Goal: Information Seeking & Learning: Learn about a topic

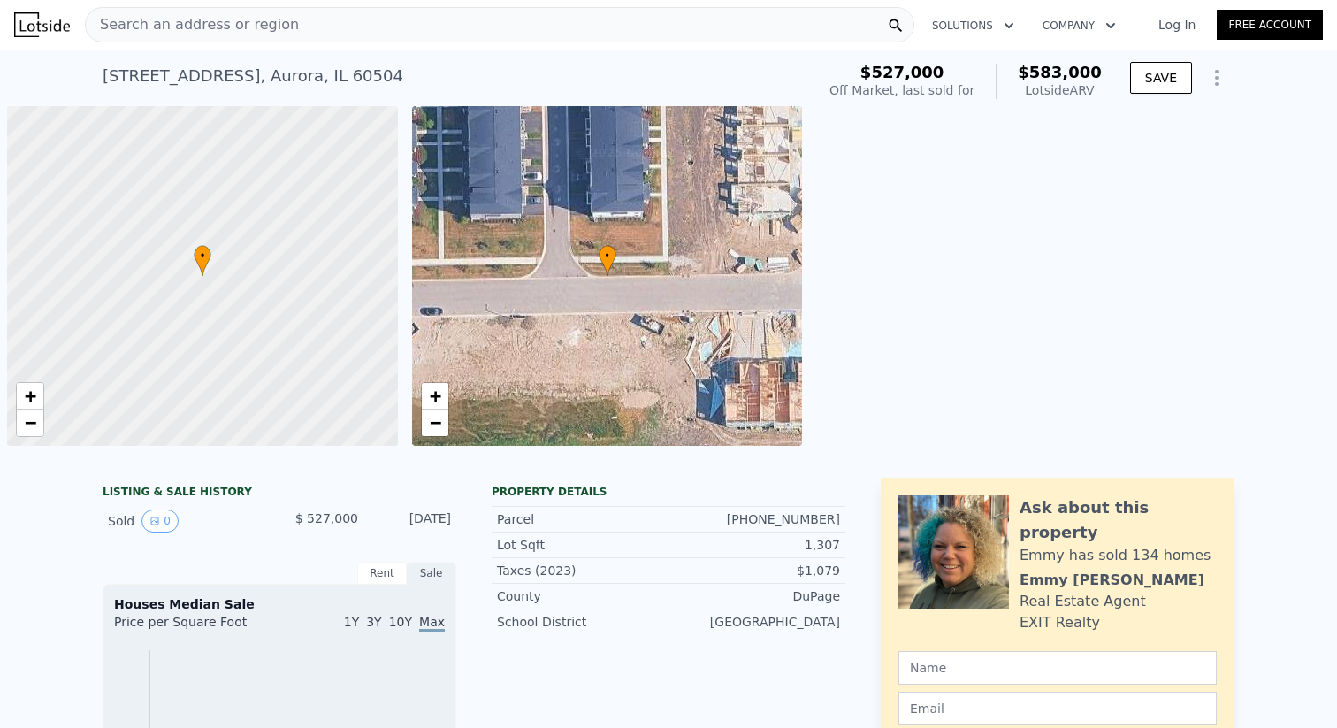
scroll to position [0, 7]
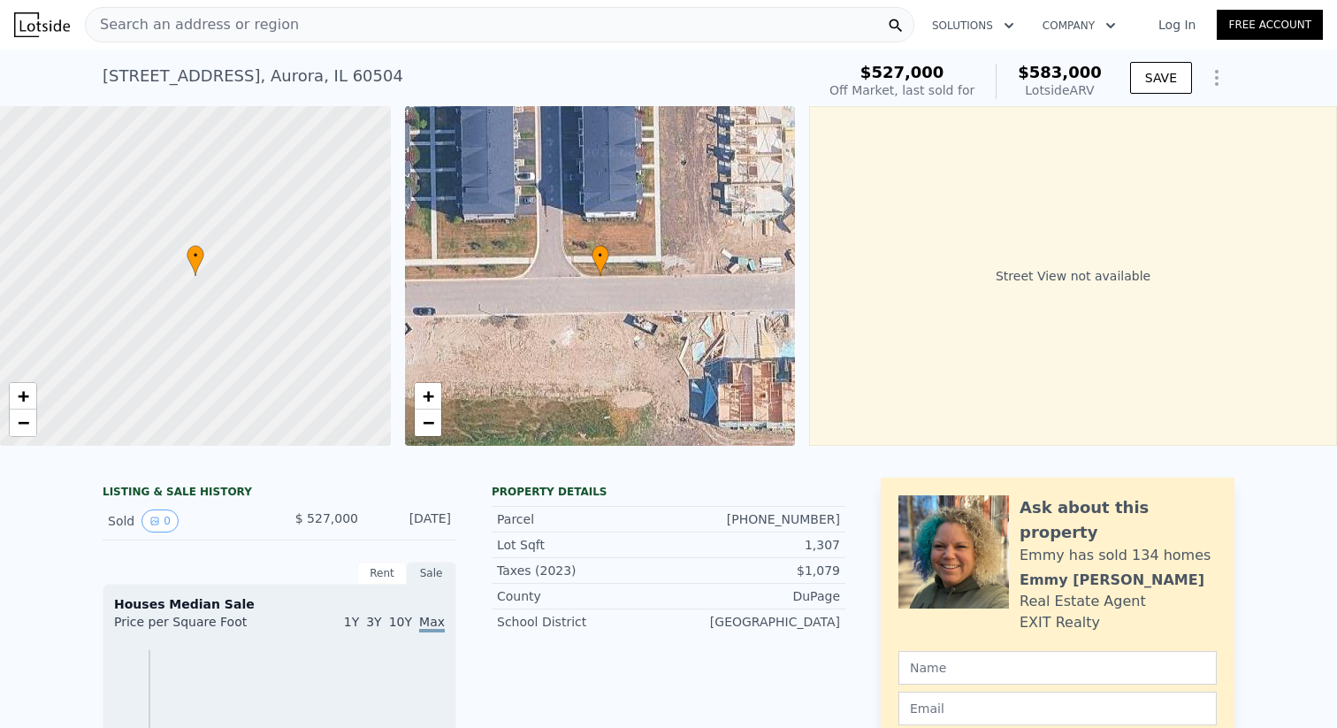
click at [551, 11] on div "Search an address or region" at bounding box center [500, 24] width 830 height 35
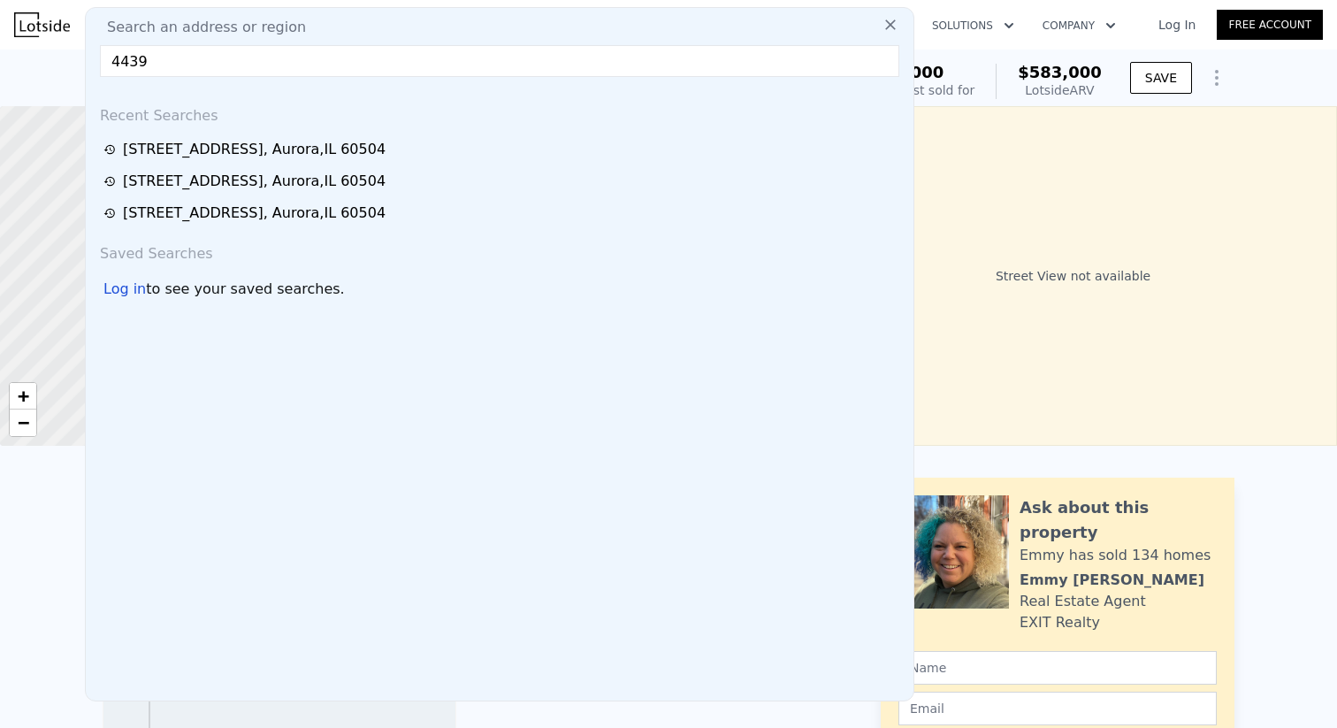
type input "4439"
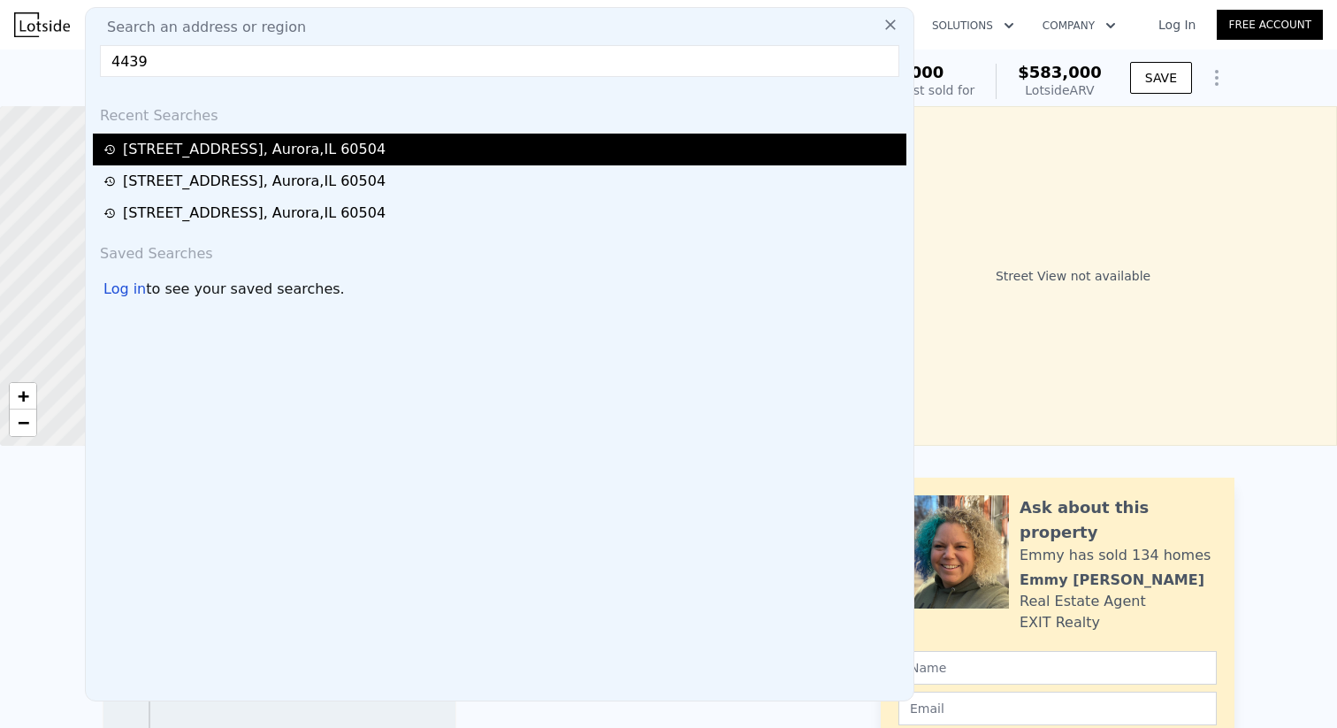
click at [266, 149] on div "[STREET_ADDRESS]" at bounding box center [254, 149] width 263 height 21
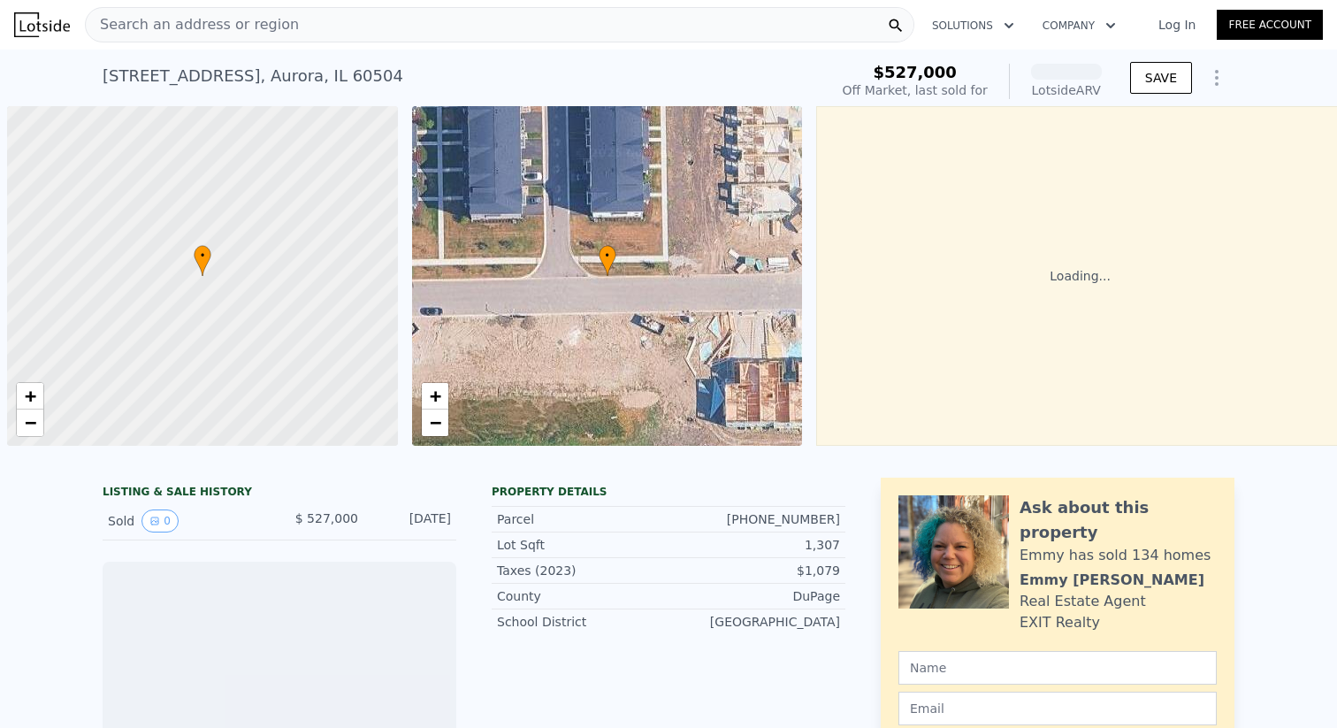
scroll to position [0, 7]
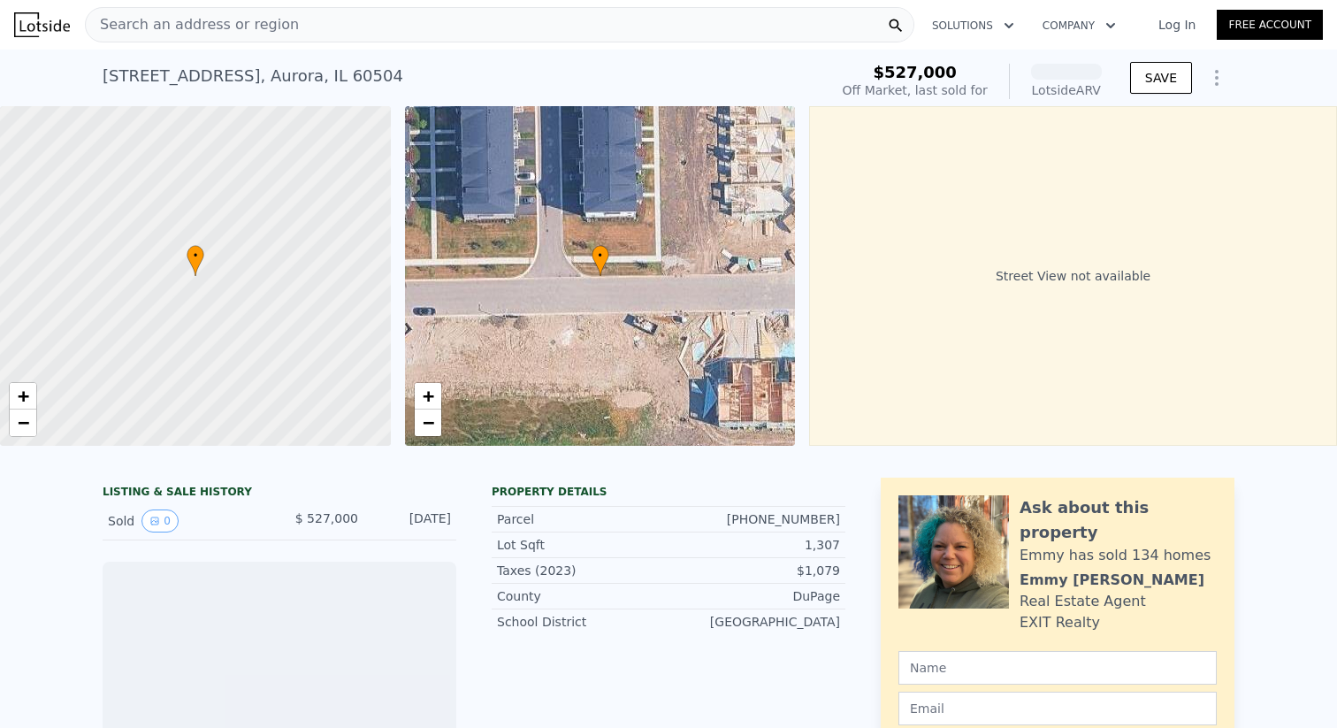
click at [309, 21] on div "Search an address or region" at bounding box center [500, 24] width 830 height 35
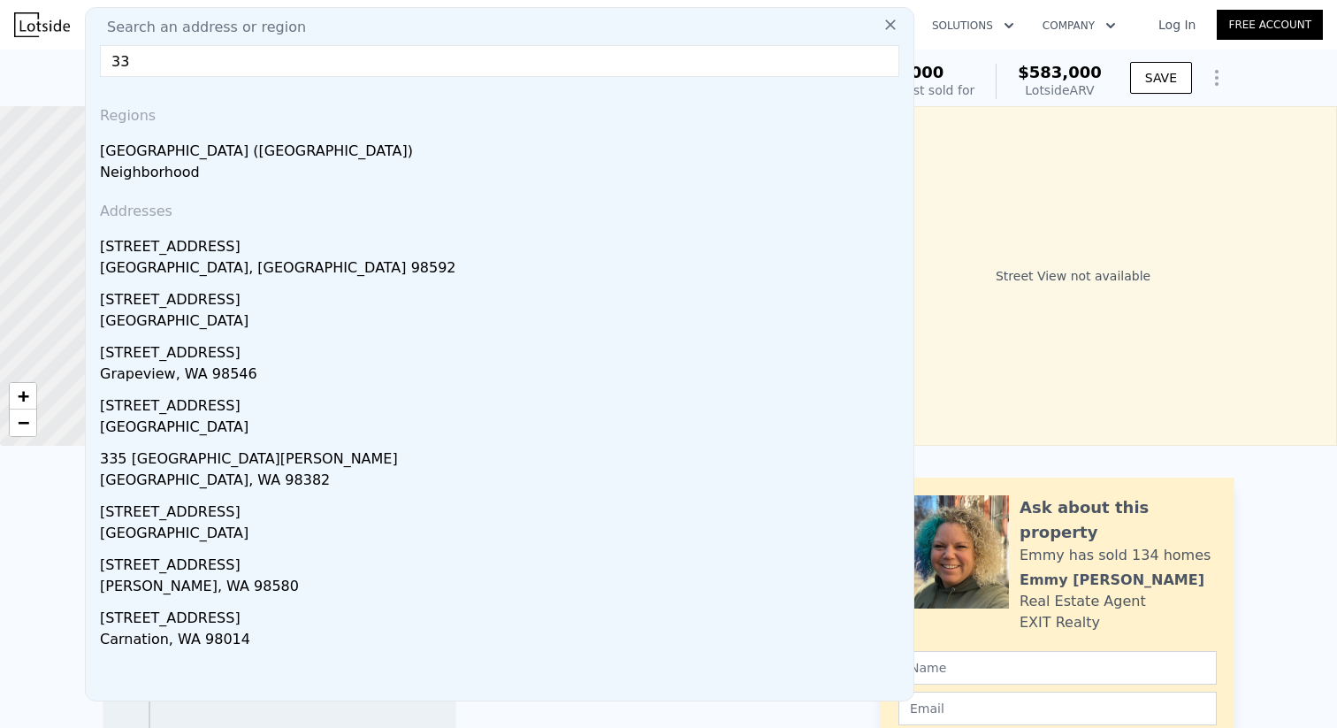
type input "3"
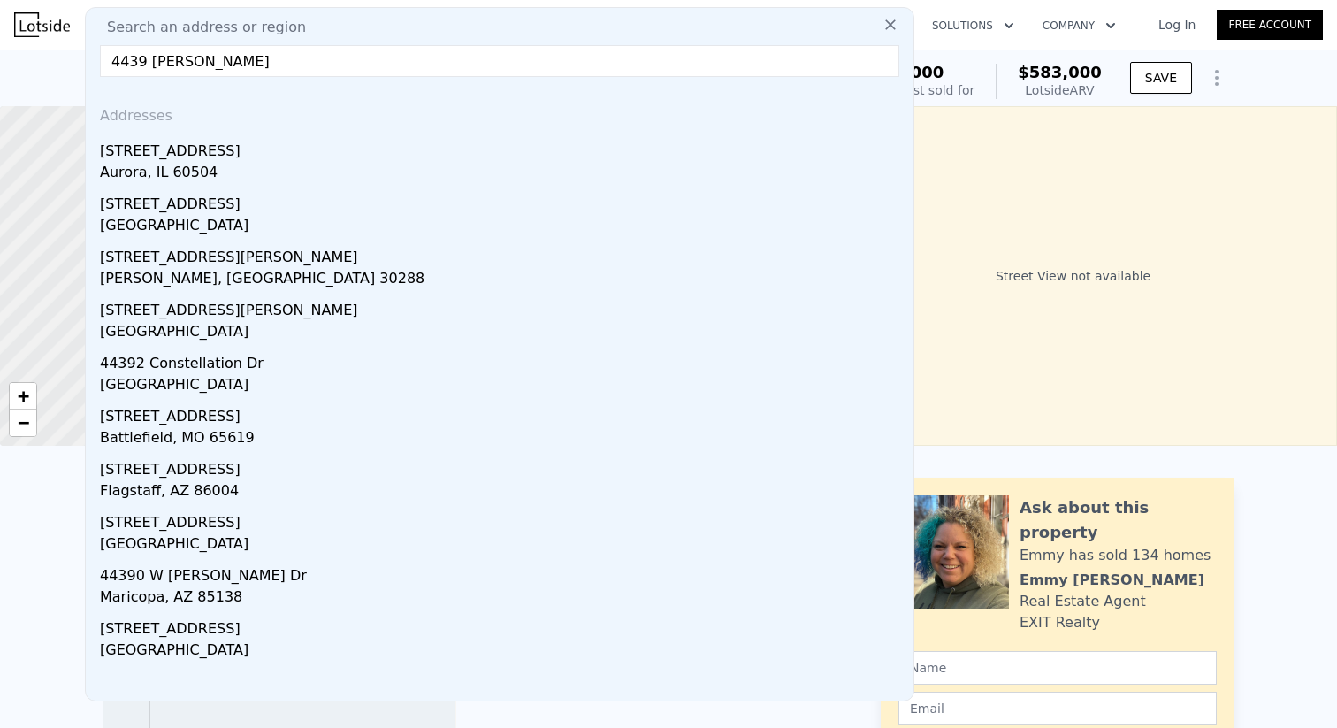
type input "4439 [PERSON_NAME] ma"
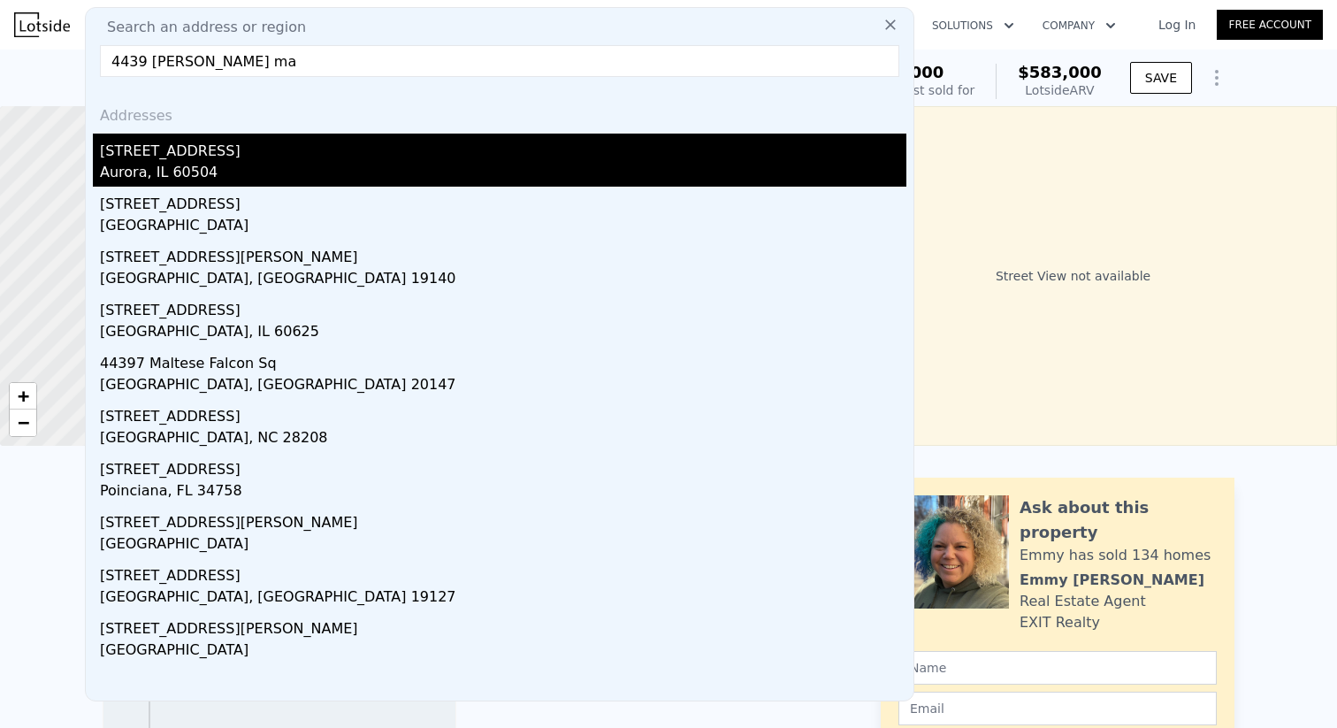
click at [201, 166] on div "Aurora, IL 60504" at bounding box center [503, 174] width 807 height 25
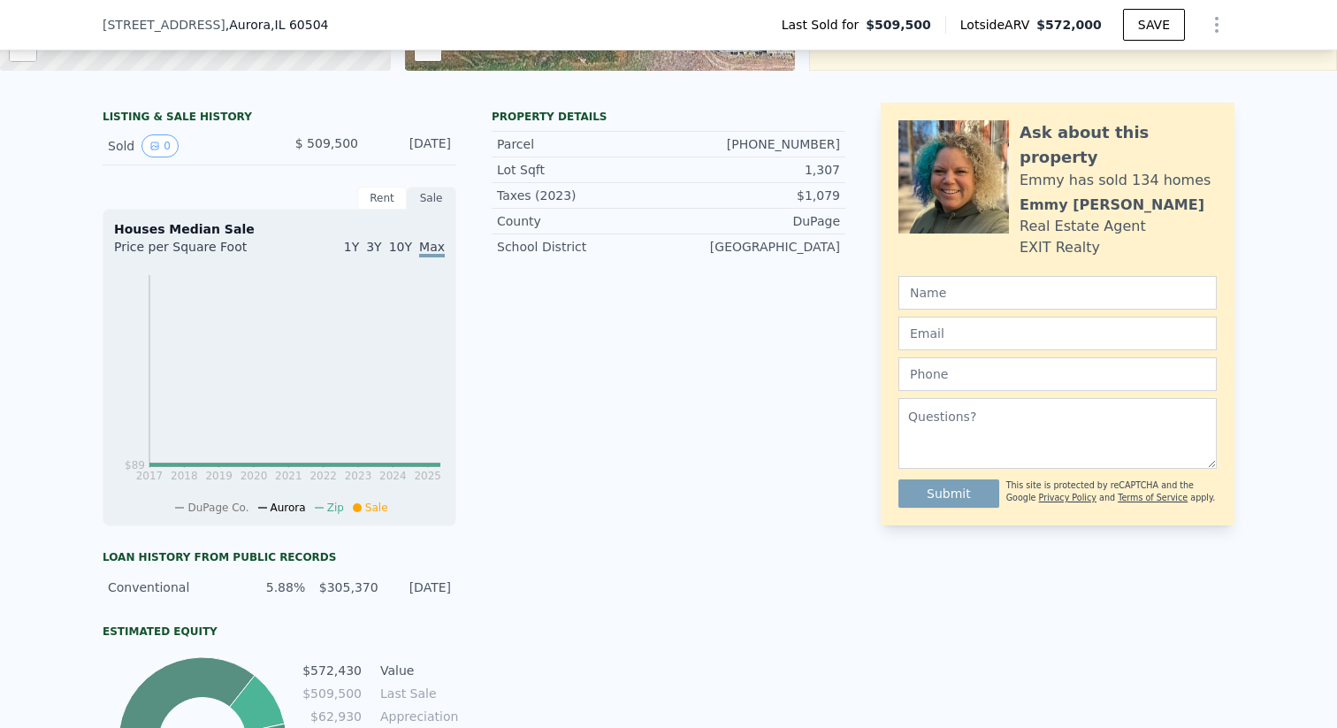
scroll to position [360, 0]
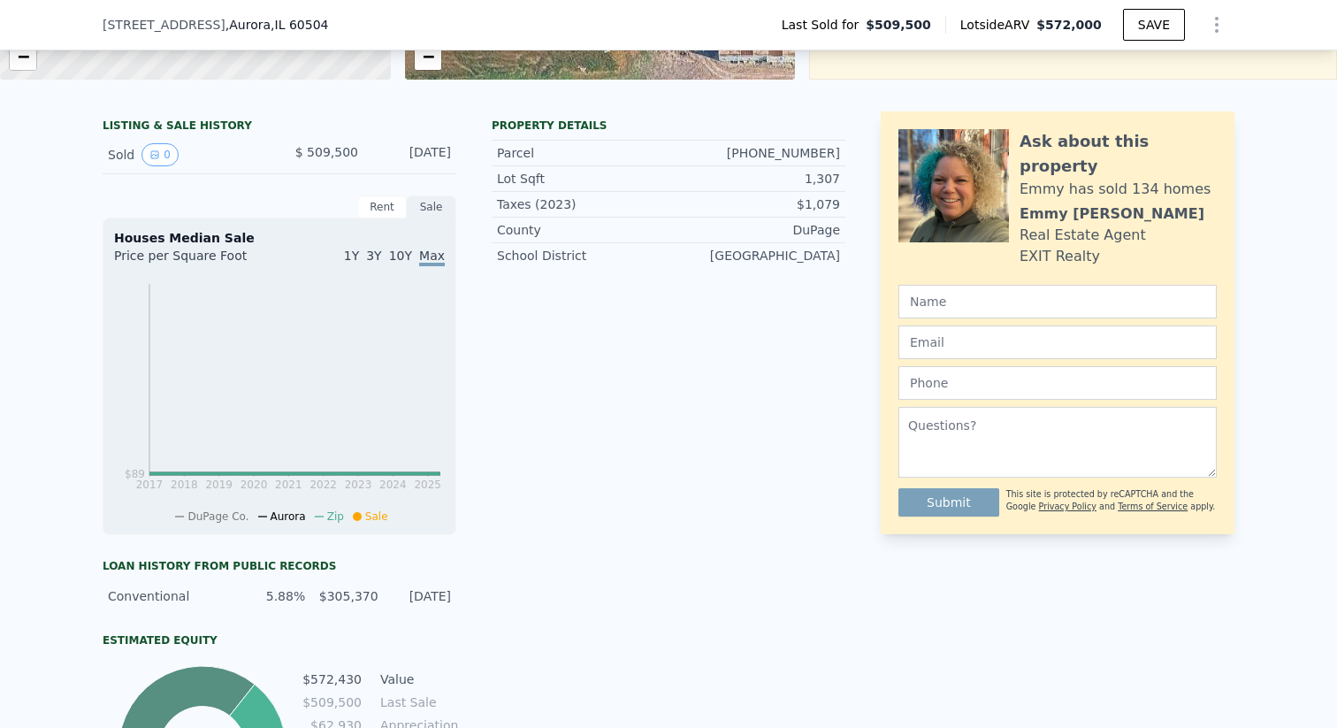
click at [376, 202] on div "Rent" at bounding box center [382, 206] width 50 height 23
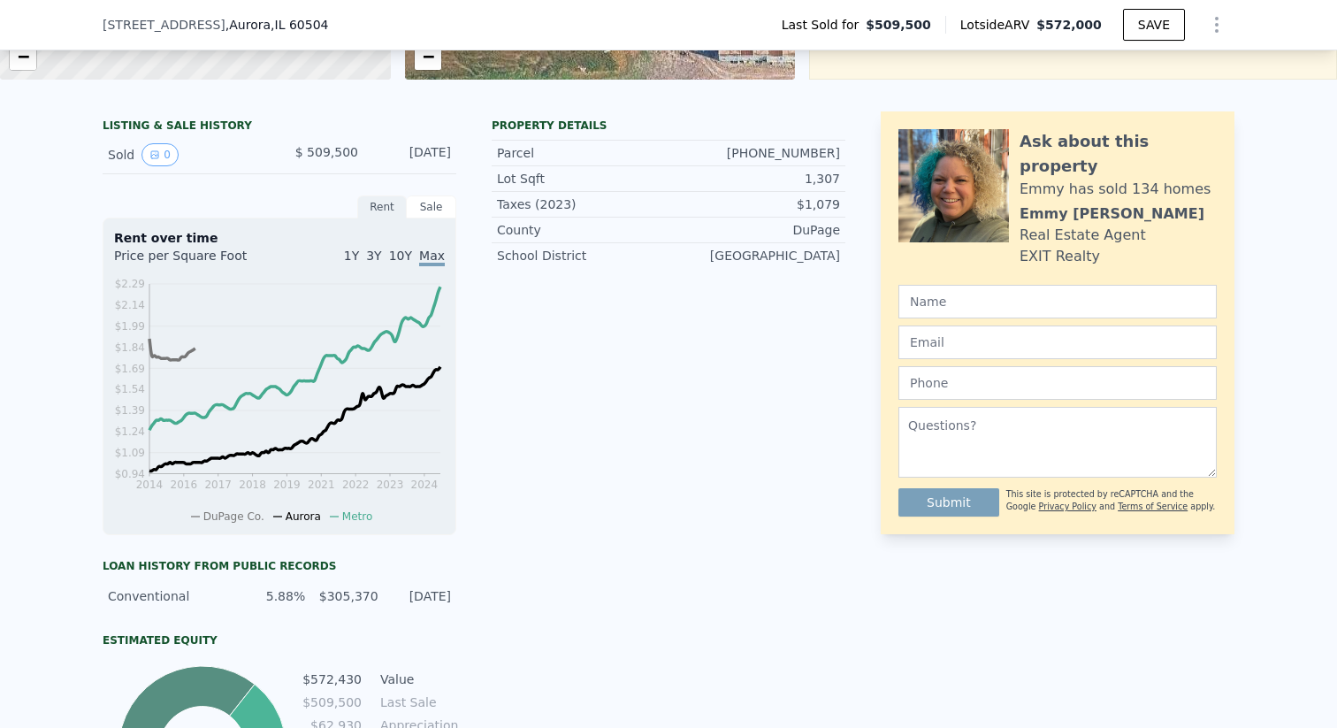
click at [441, 204] on div "Sale" at bounding box center [432, 206] width 50 height 23
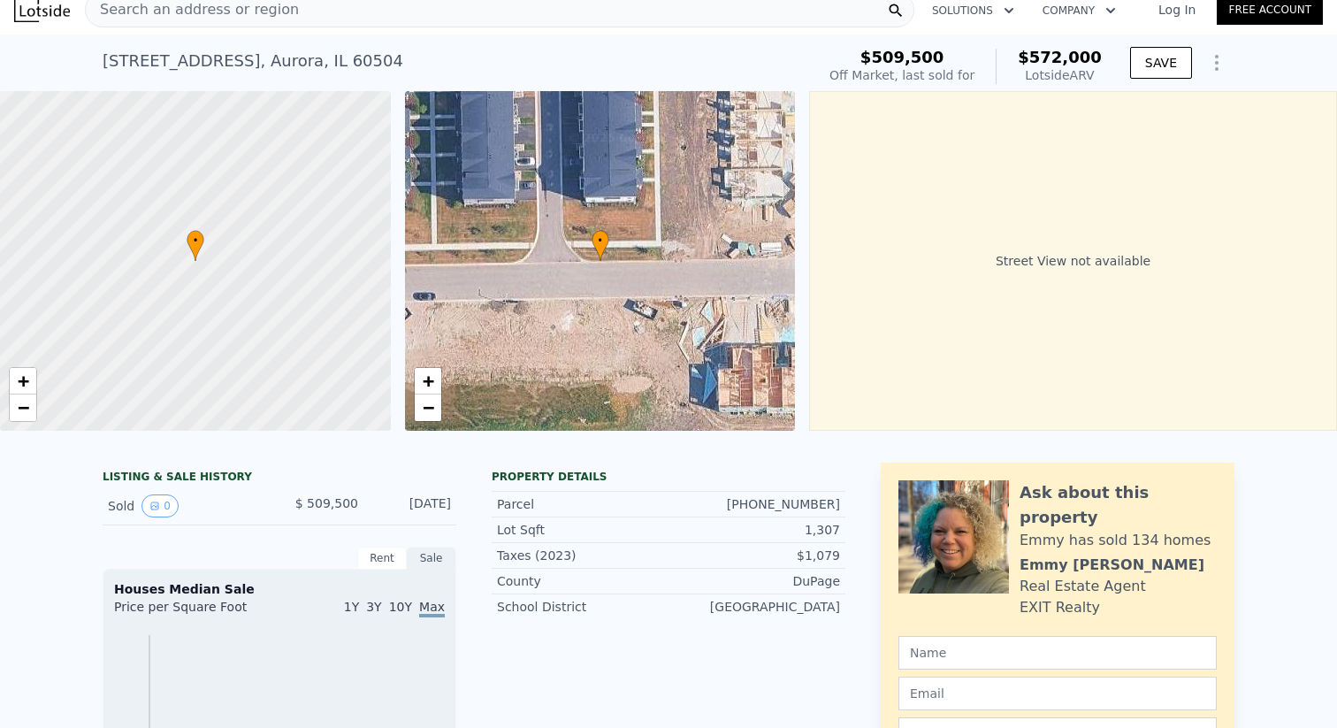
scroll to position [0, 0]
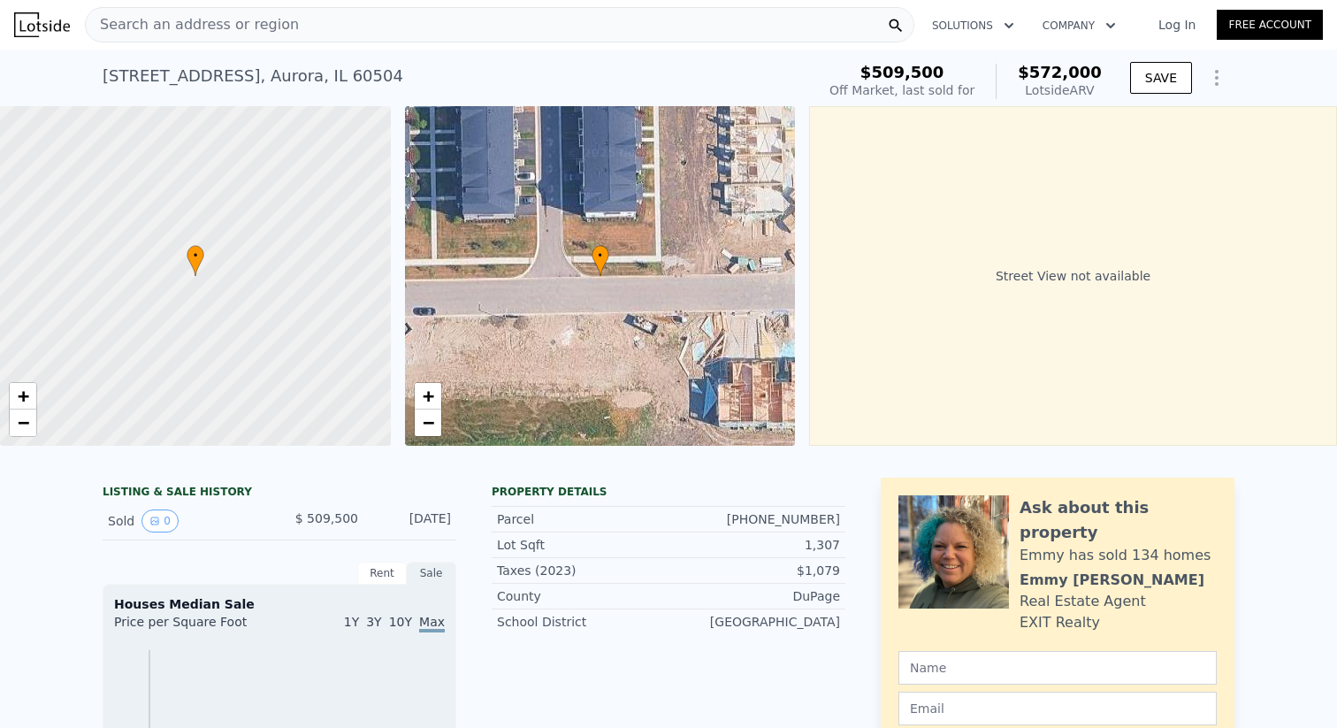
click at [532, 25] on div "Search an address or region" at bounding box center [500, 24] width 830 height 35
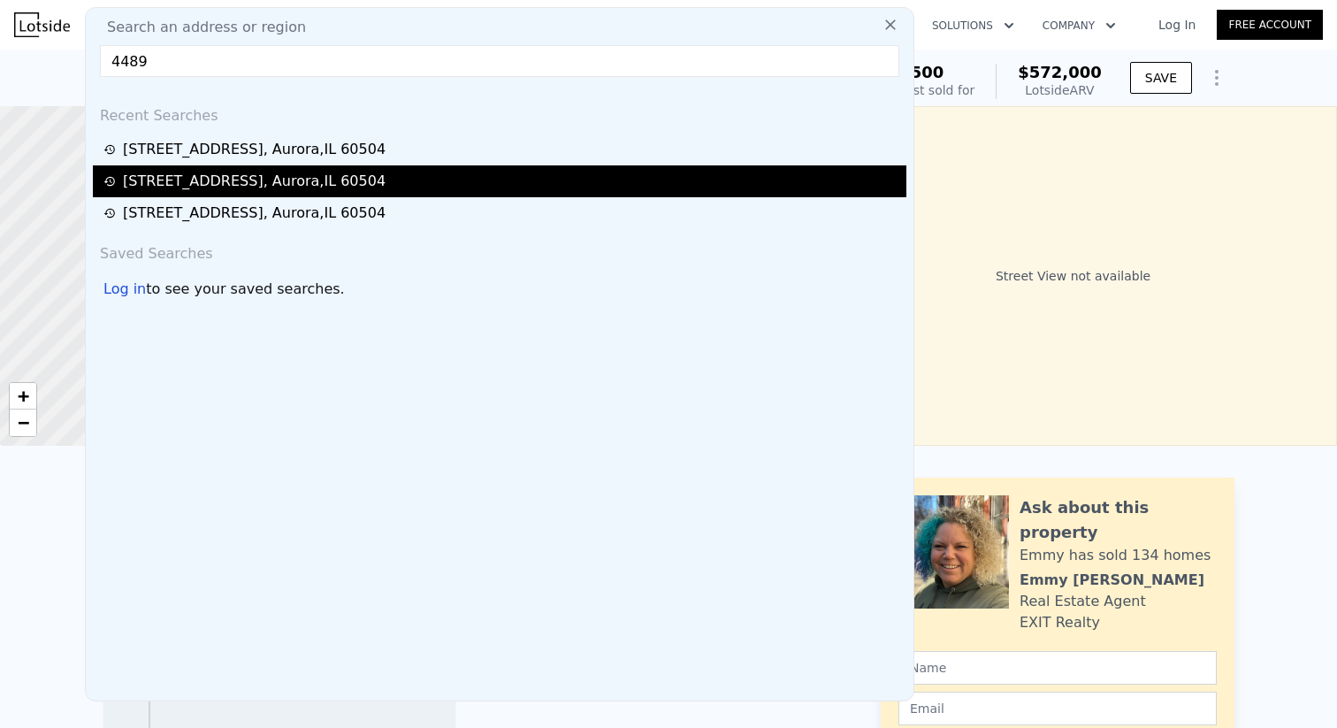
type input "4489"
click at [372, 181] on div "[STREET_ADDRESS]" at bounding box center [254, 181] width 263 height 21
type input "$ 583,000"
type input "-$ 5,574"
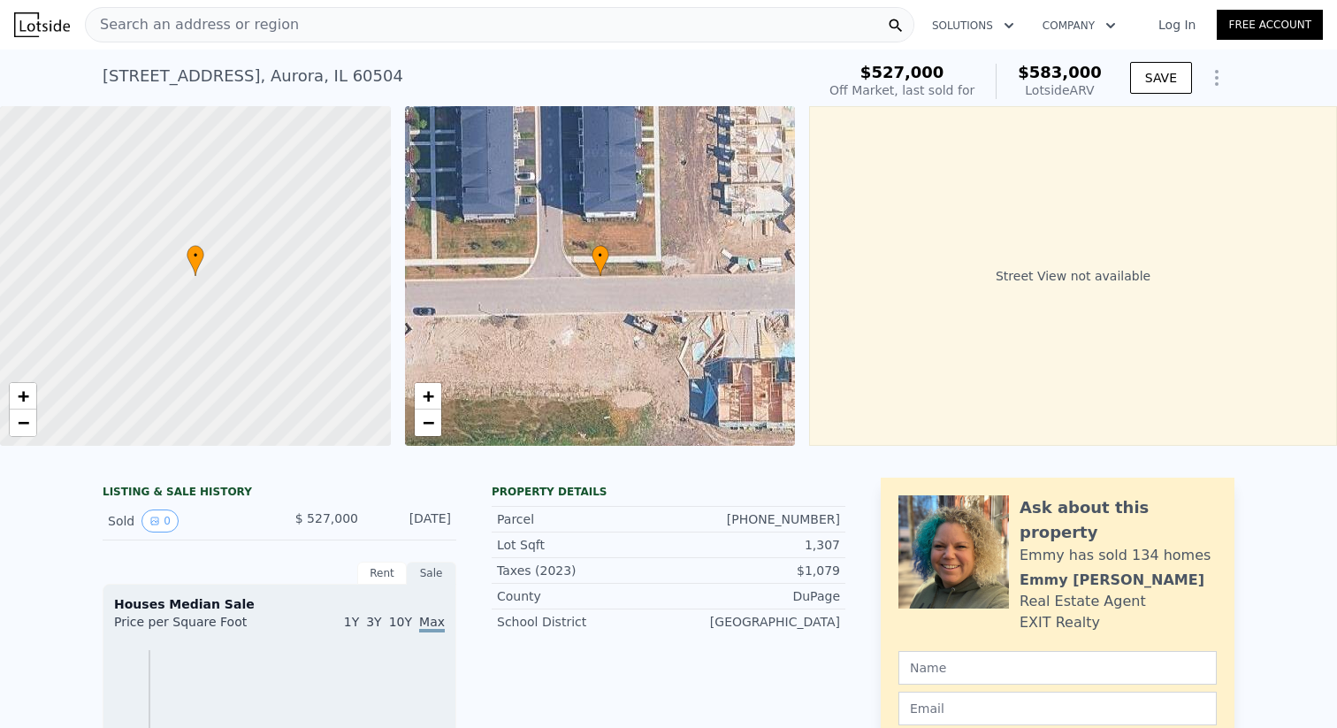
type input "$ 572,000"
type input "$ 2,441"
click at [208, 33] on span "Search an address or region" at bounding box center [192, 24] width 213 height 21
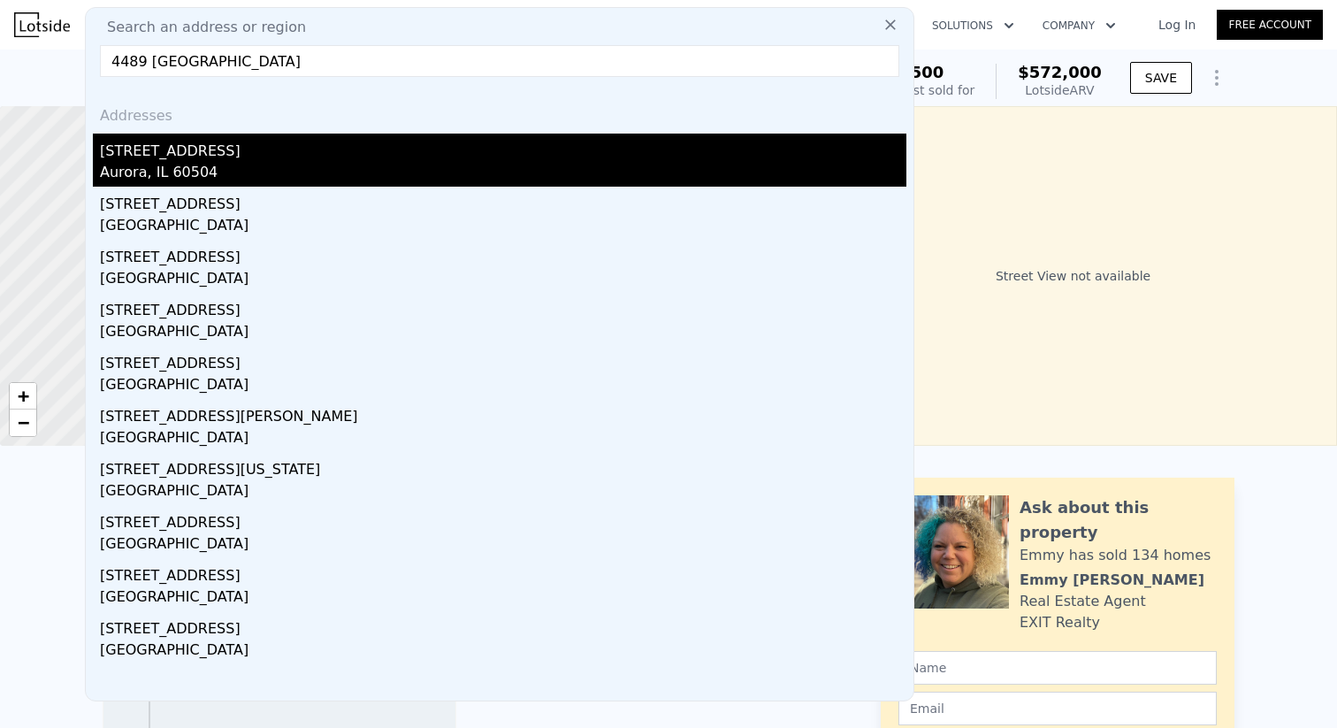
type input "4489 [GEOGRAPHIC_DATA]"
click at [173, 165] on div "Aurora, IL 60504" at bounding box center [503, 174] width 807 height 25
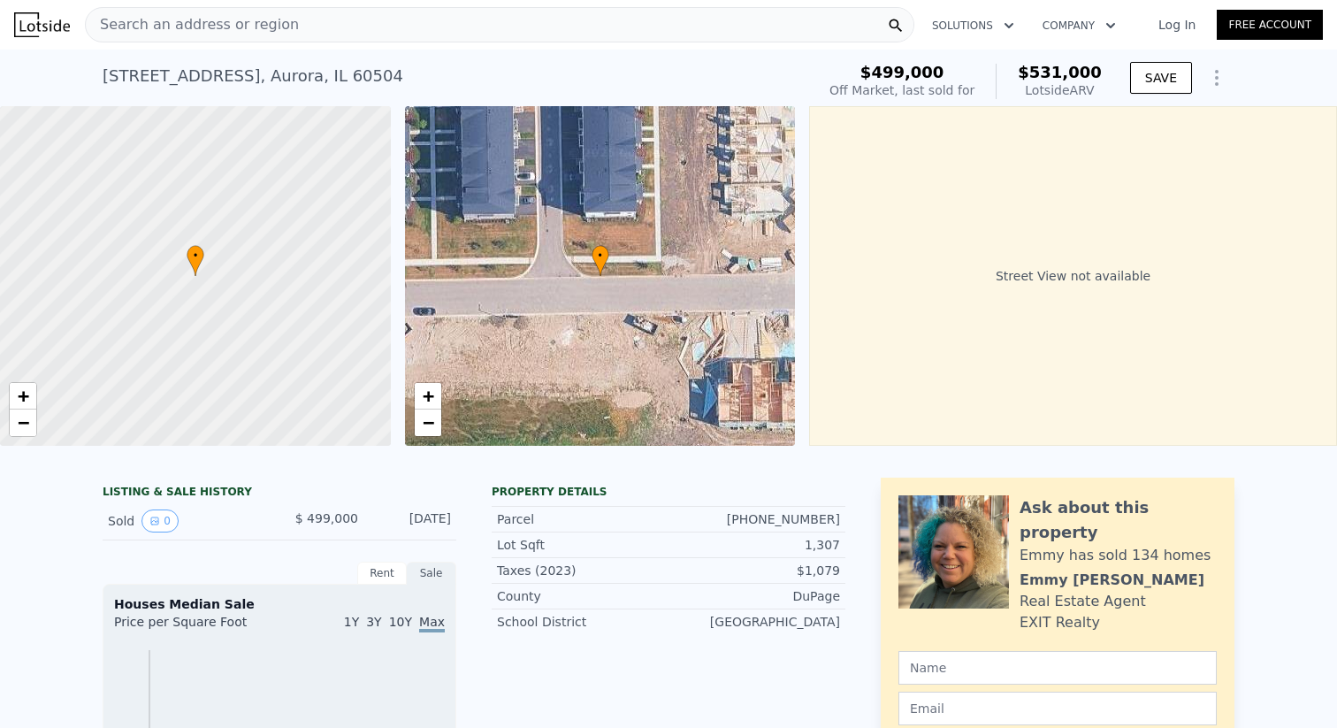
click at [628, 27] on div "Search an address or region" at bounding box center [500, 24] width 830 height 35
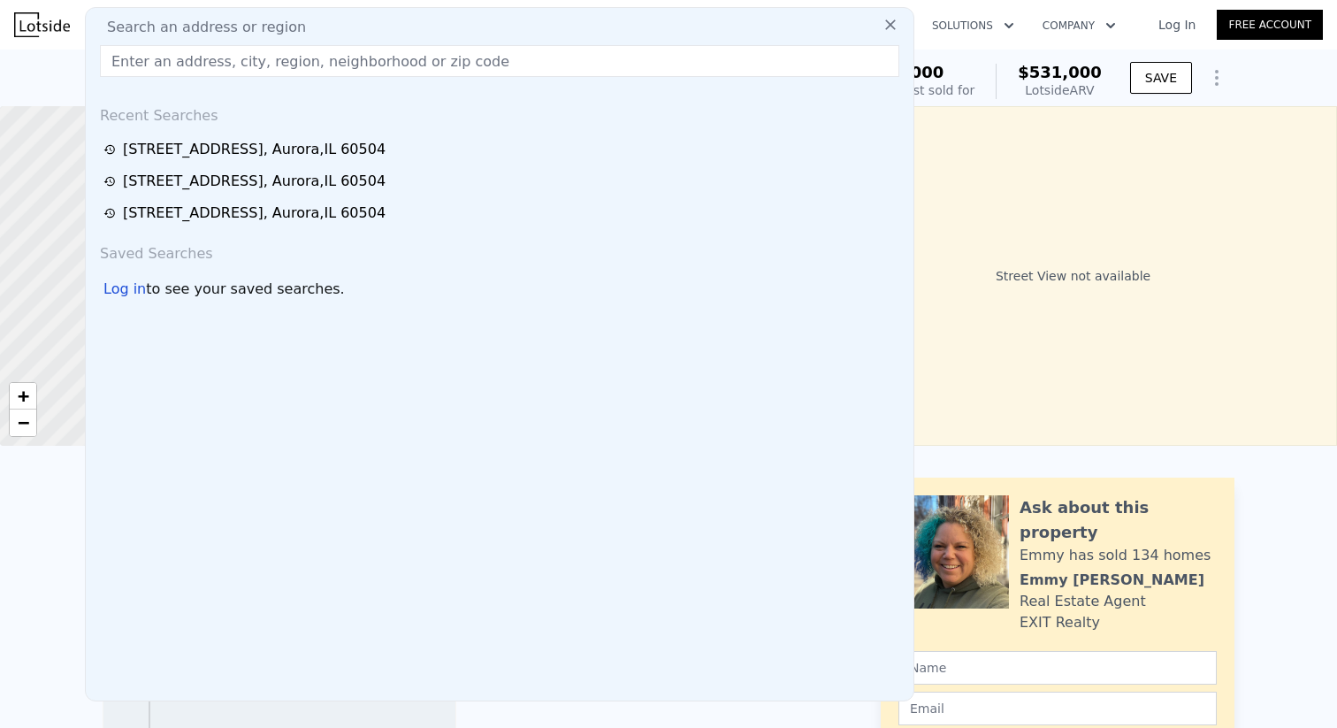
type input "5"
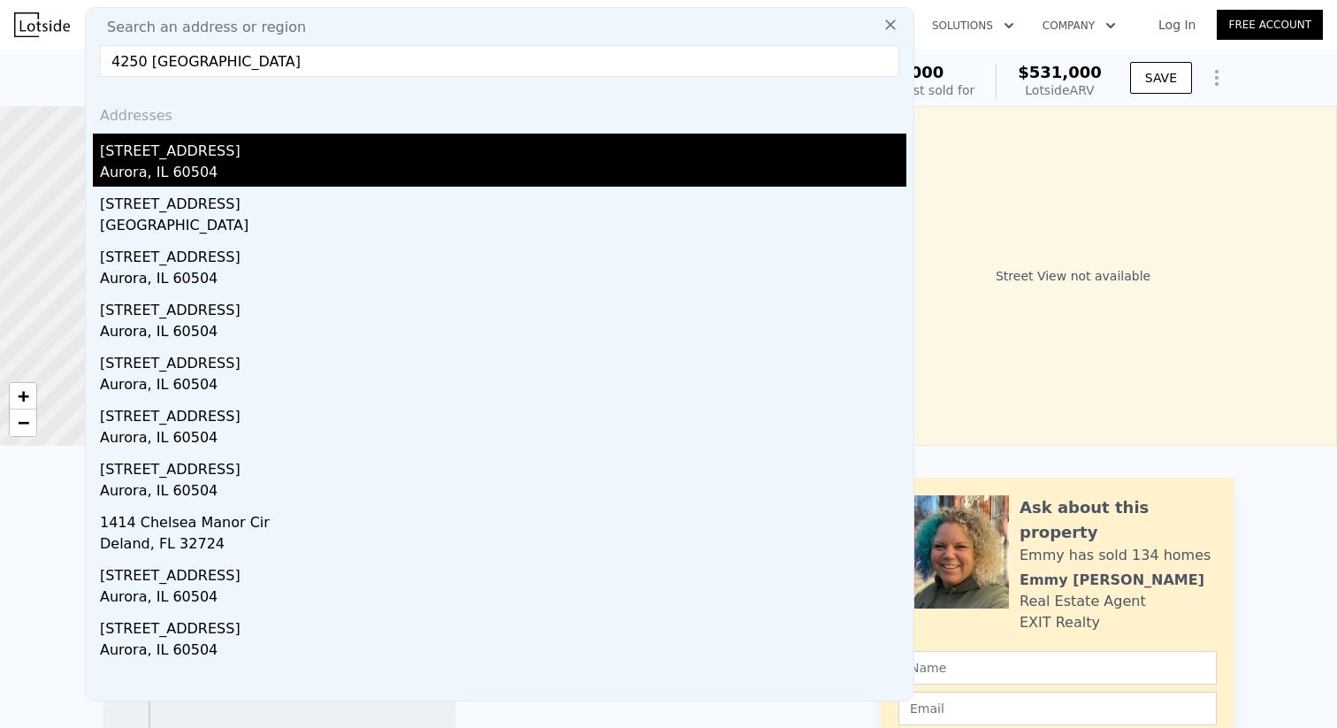
type input "4250 [GEOGRAPHIC_DATA]"
click at [463, 165] on div "Aurora, IL 60504" at bounding box center [503, 174] width 807 height 25
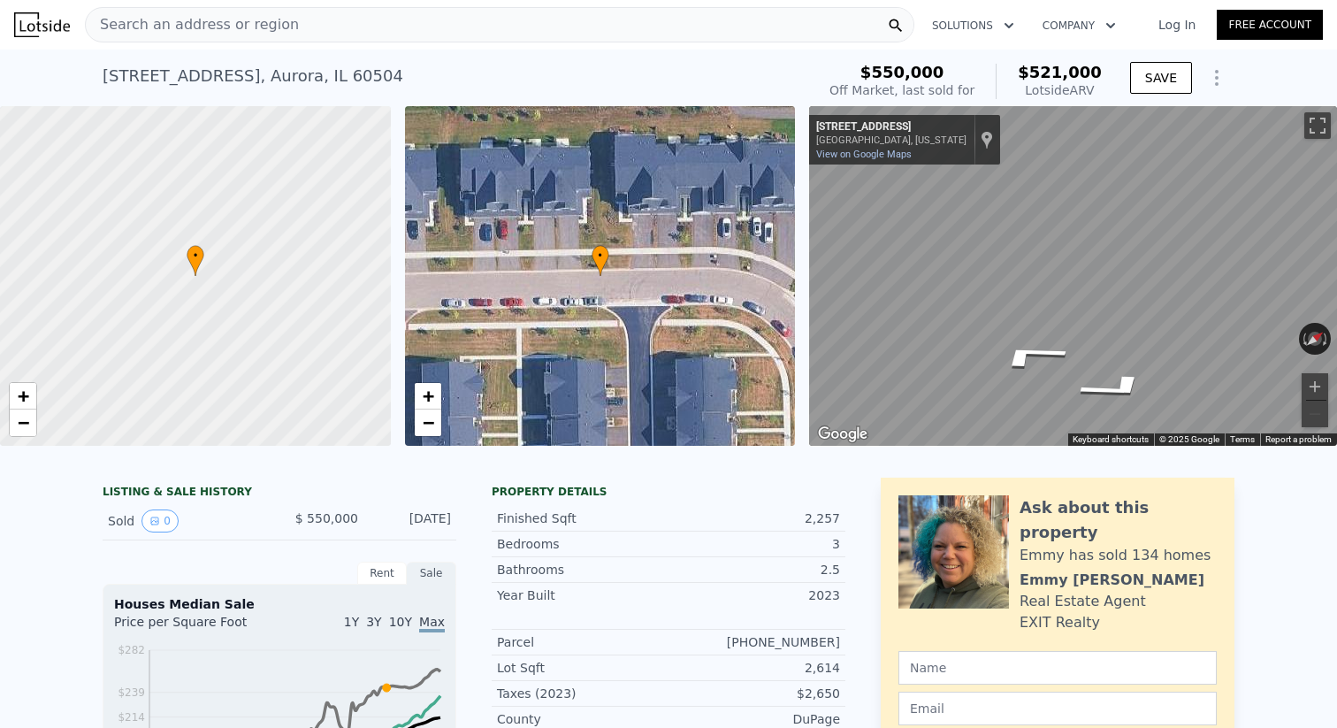
click at [594, 276] on div "• + −" at bounding box center [600, 276] width 391 height 340
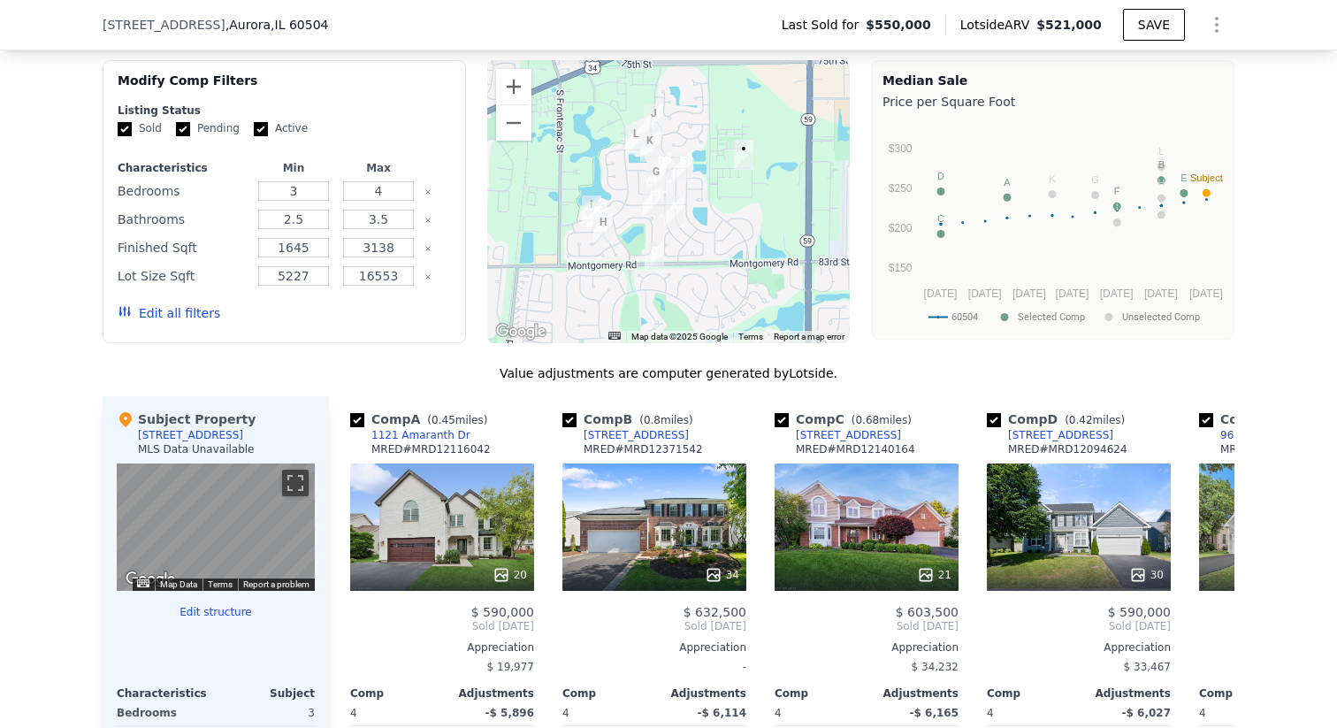
scroll to position [1420, 0]
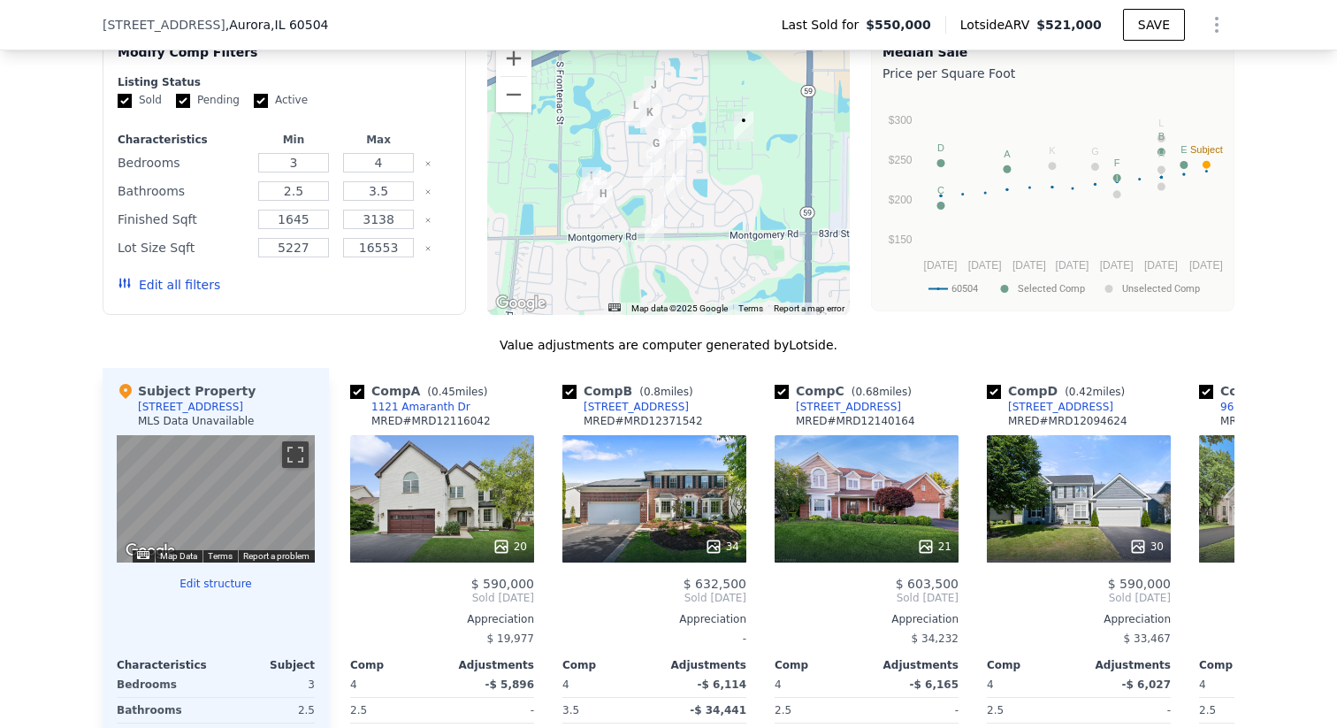
click at [702, 174] on div at bounding box center [669, 173] width 364 height 283
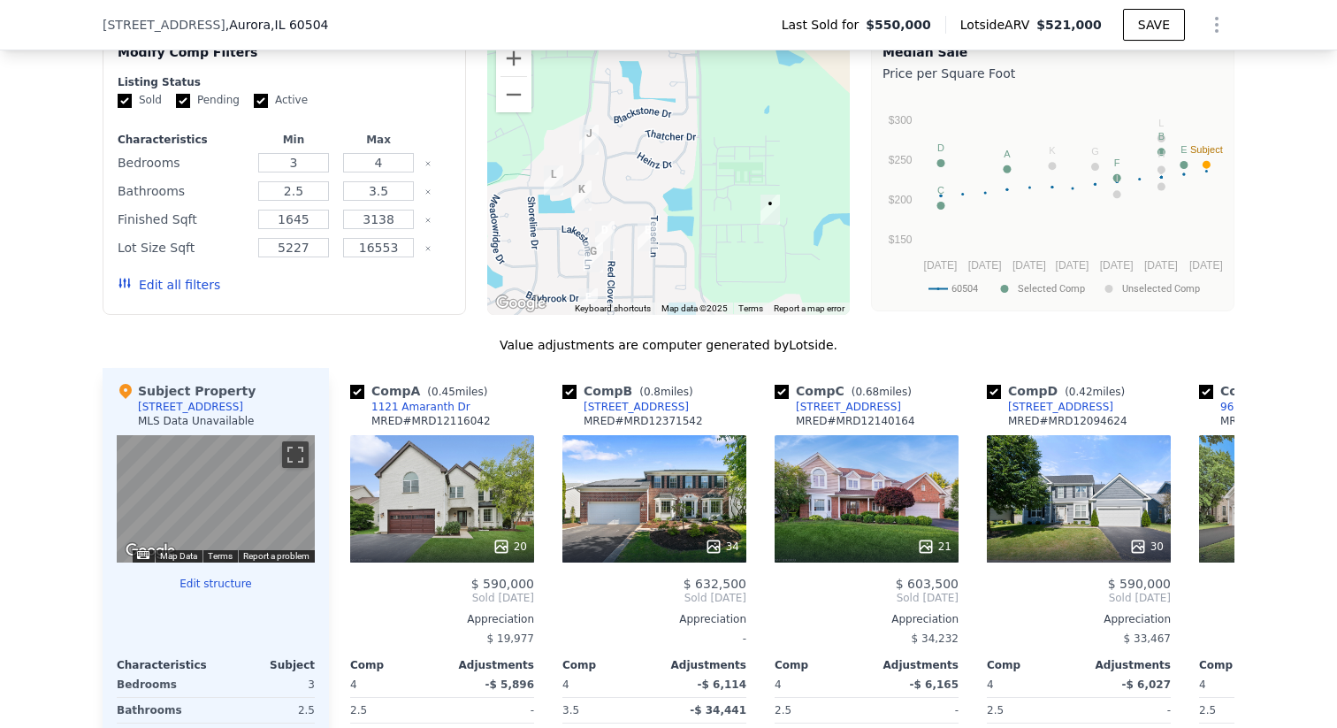
drag, startPoint x: 762, startPoint y: 134, endPoint x: 746, endPoint y: 254, distance: 120.5
click at [746, 254] on div at bounding box center [669, 173] width 364 height 283
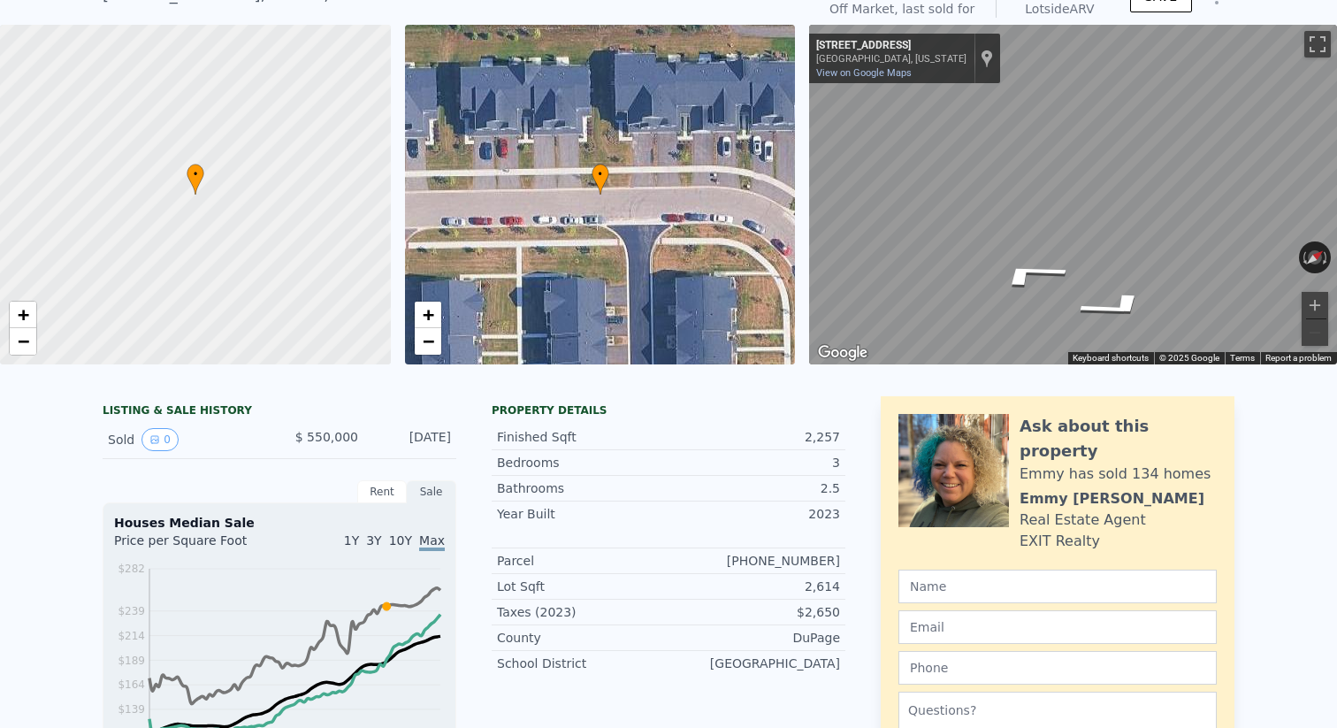
scroll to position [0, 0]
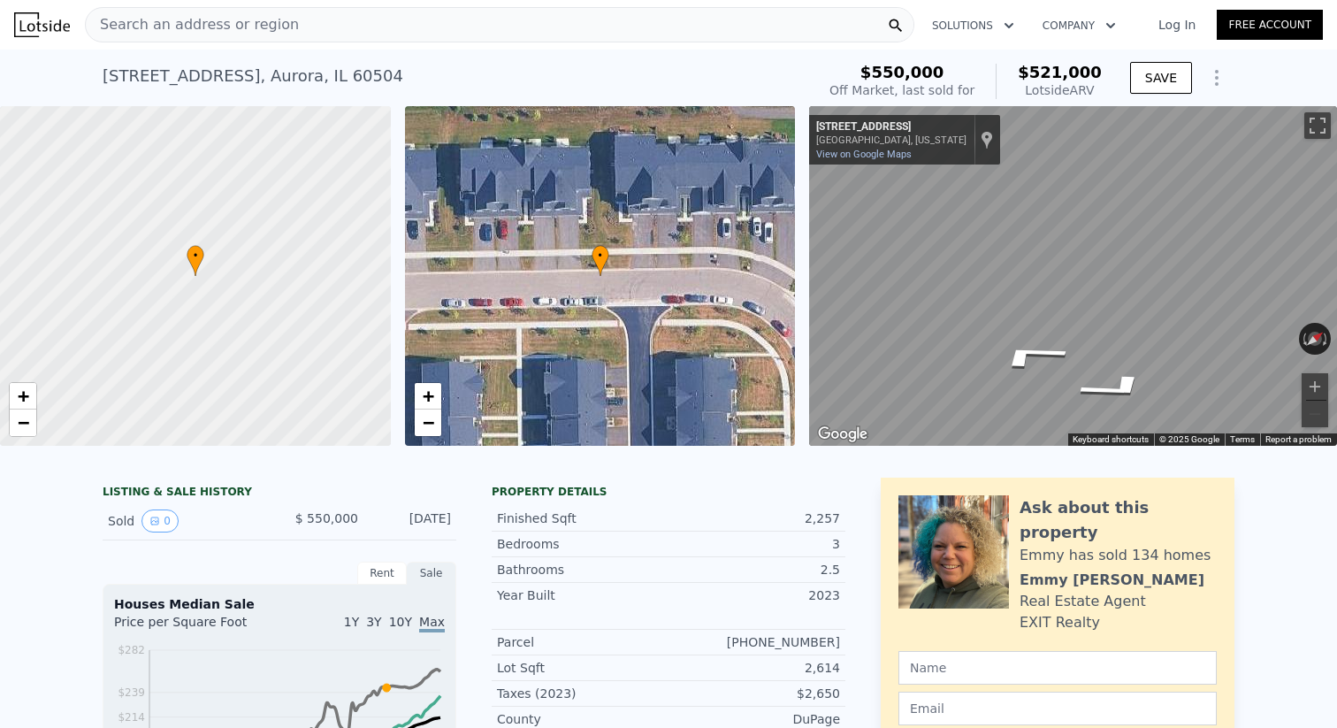
click at [175, 25] on span "Search an address or region" at bounding box center [192, 24] width 213 height 21
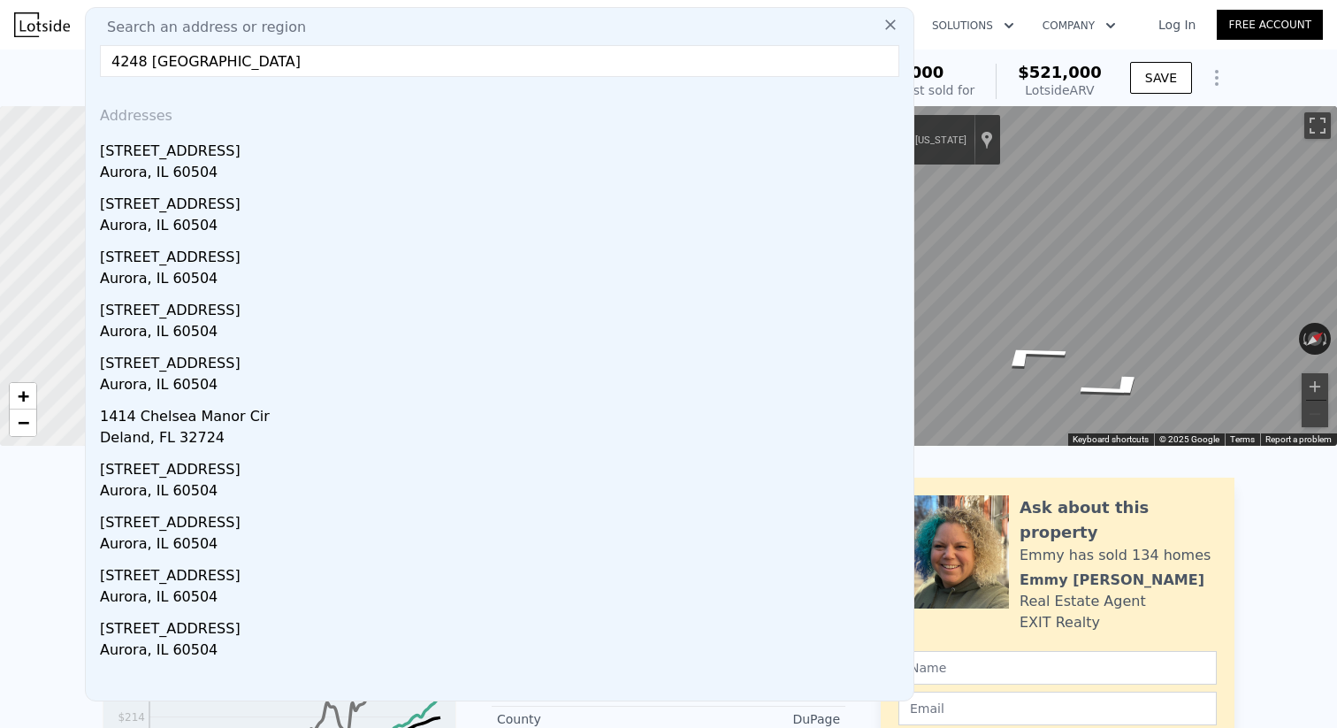
click at [552, 70] on input "4248 [GEOGRAPHIC_DATA]" at bounding box center [500, 61] width 800 height 32
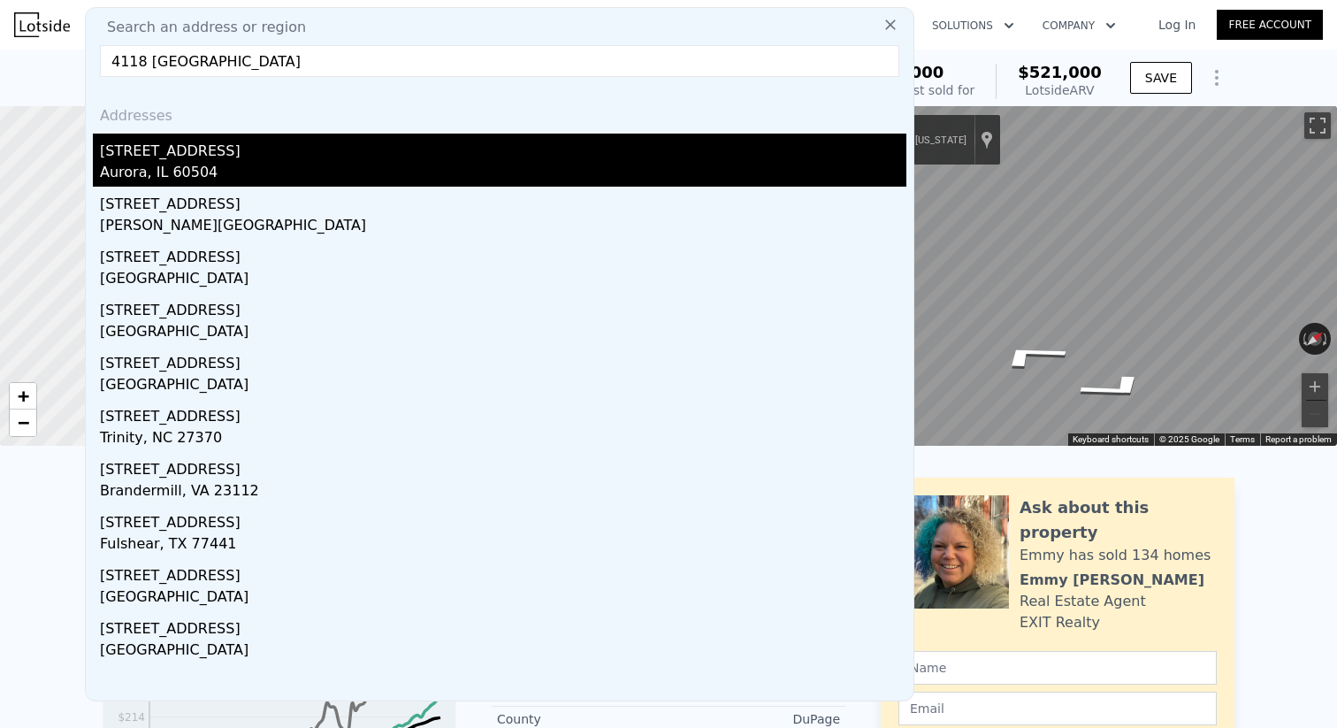
type input "4118 [GEOGRAPHIC_DATA]"
click at [326, 156] on div "[STREET_ADDRESS]" at bounding box center [503, 148] width 807 height 28
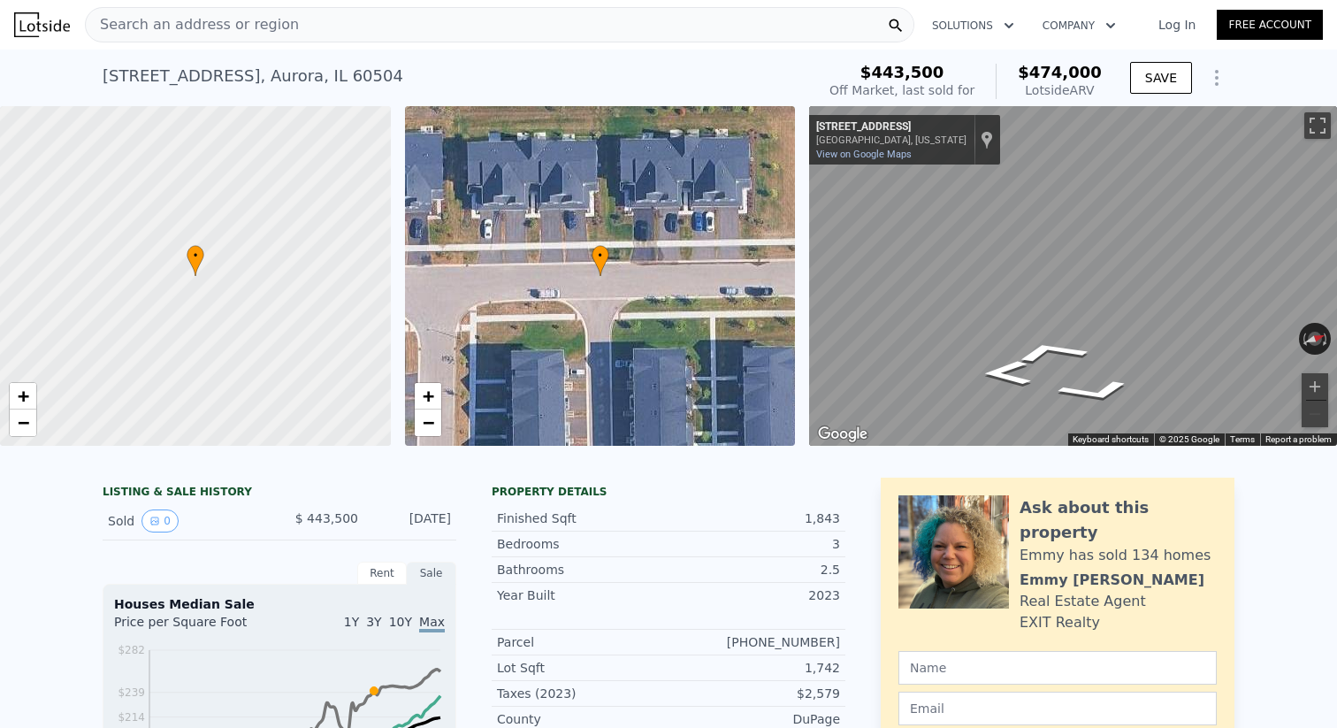
click at [411, 21] on div "Search an address or region" at bounding box center [500, 24] width 830 height 35
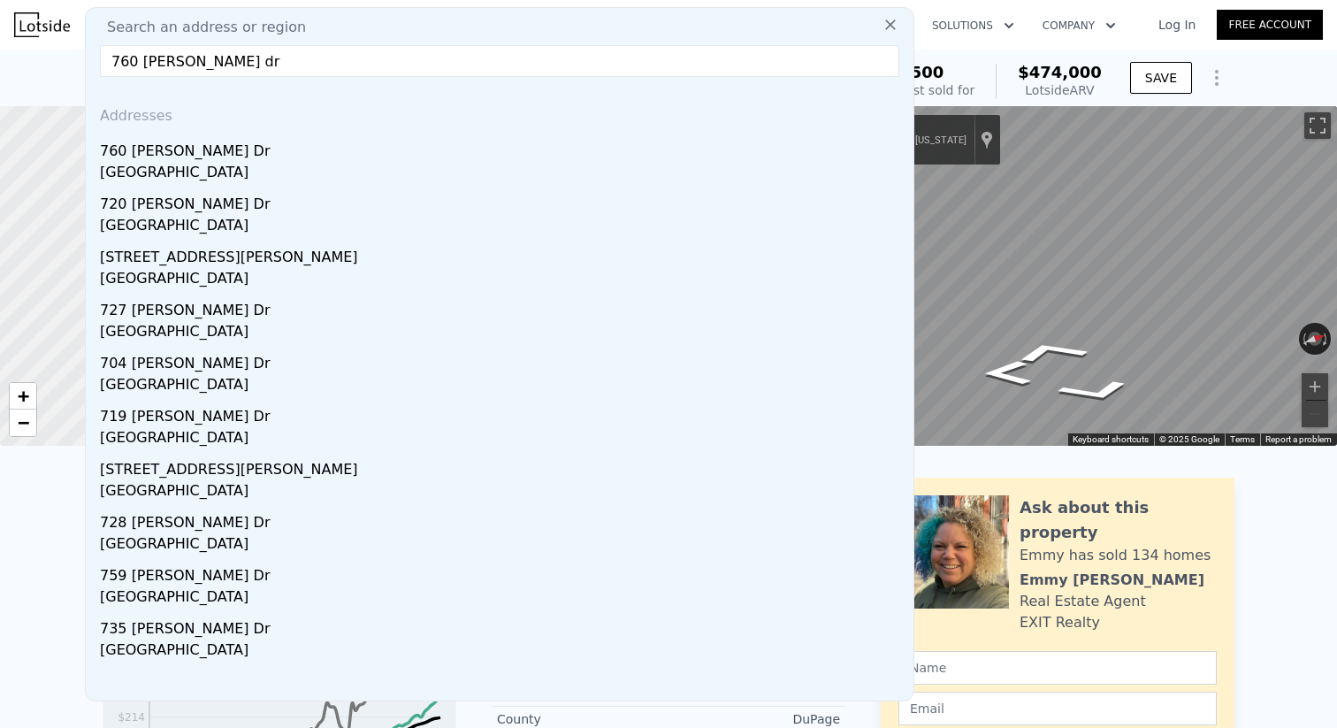
type input "760 [PERSON_NAME] dr"
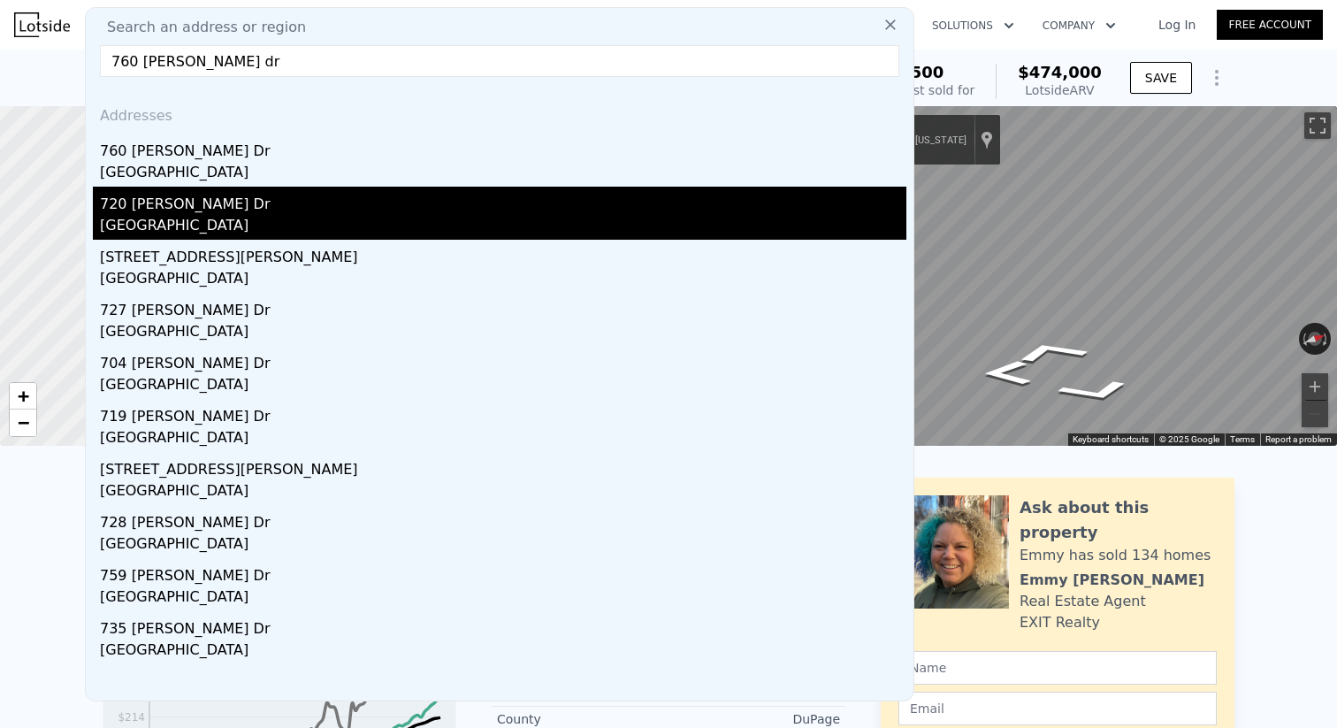
click at [509, 222] on div "[GEOGRAPHIC_DATA]" at bounding box center [503, 227] width 807 height 25
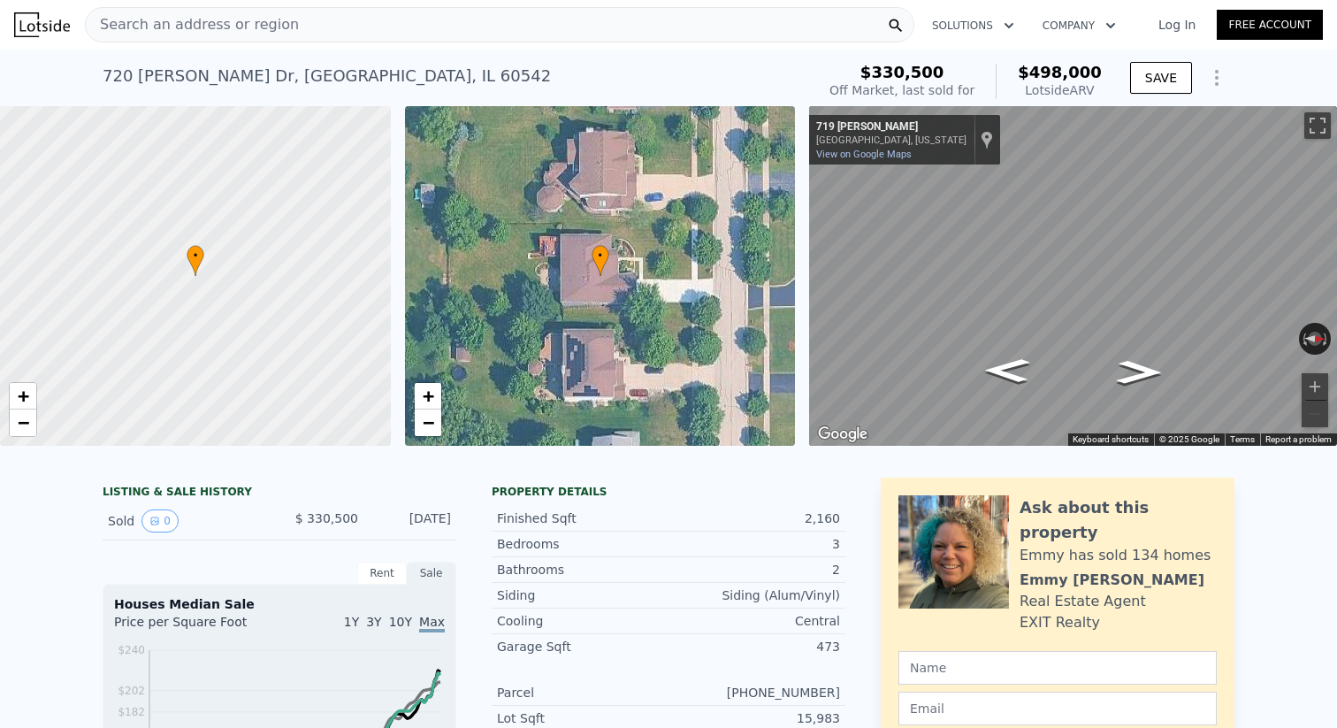
click at [557, 31] on div "Search an address or region" at bounding box center [500, 24] width 830 height 35
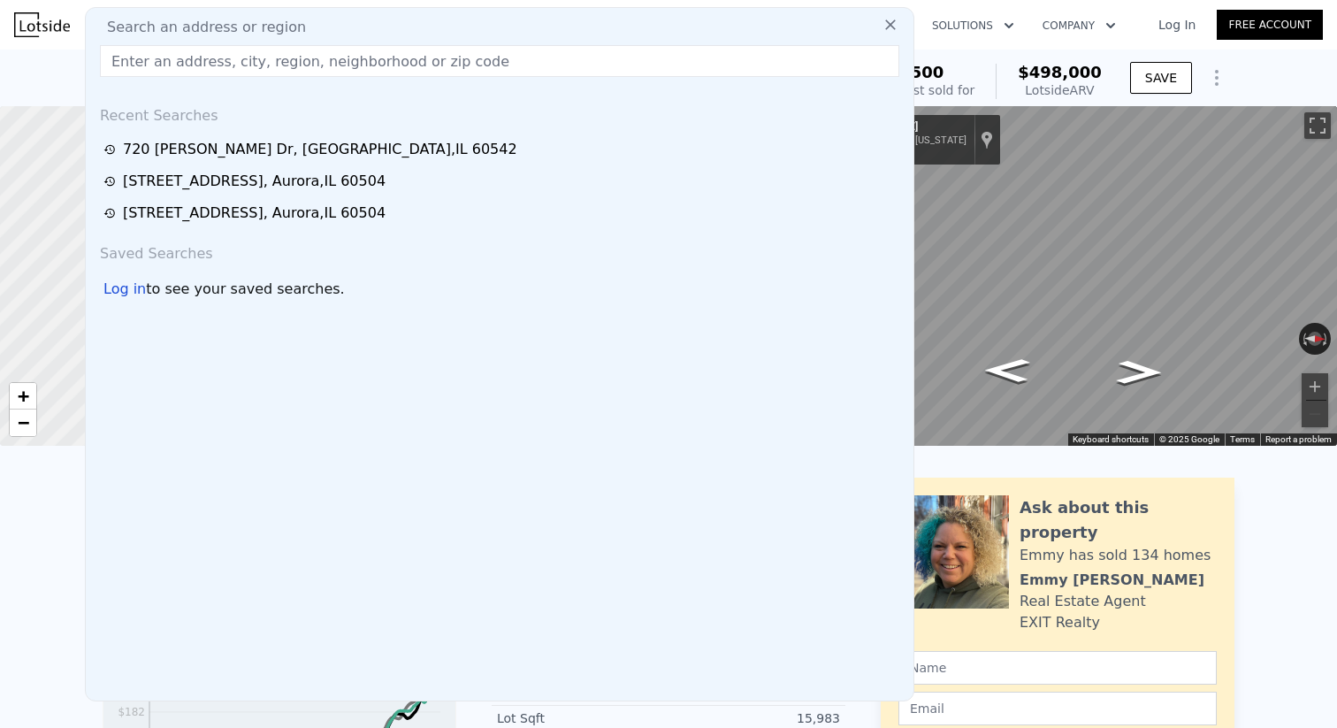
type input "2.5"
type input "3.5"
type input "1376"
type input "2578"
type input "5227"
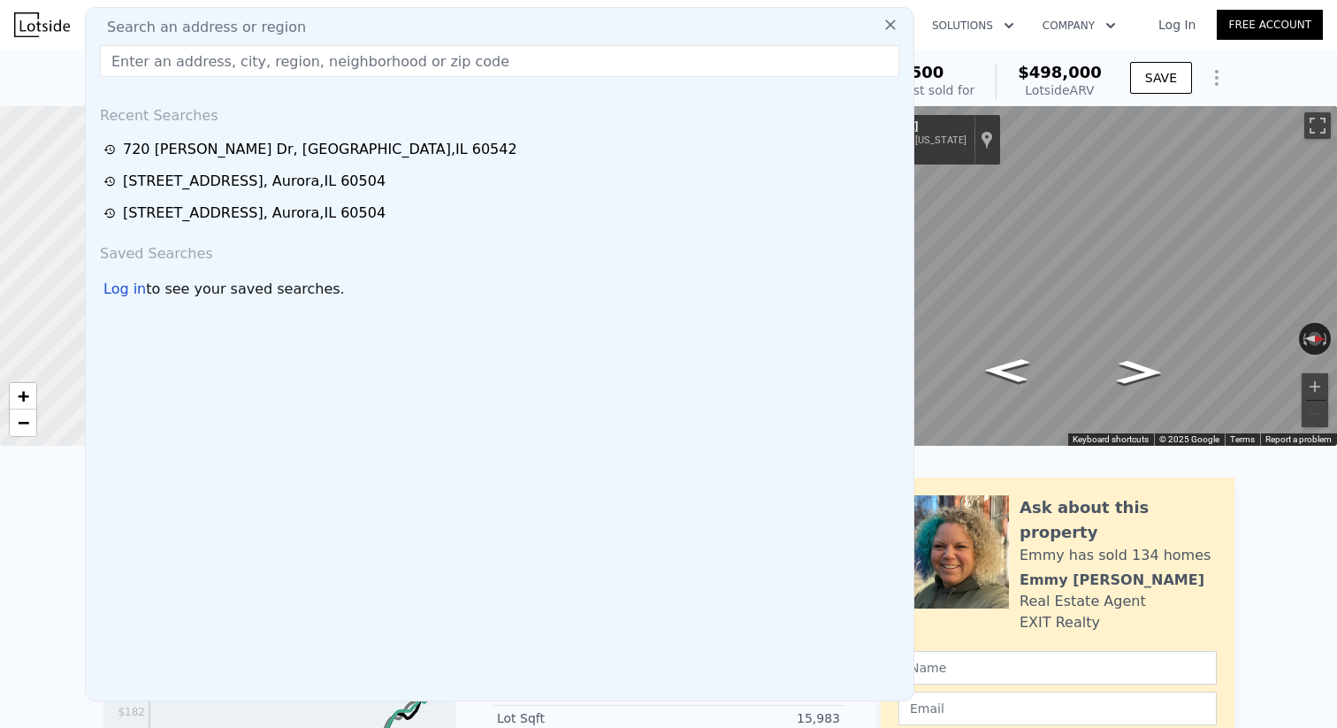
type input "11761"
type input "$ 474,000"
type input "4"
type input "-$ 21,387"
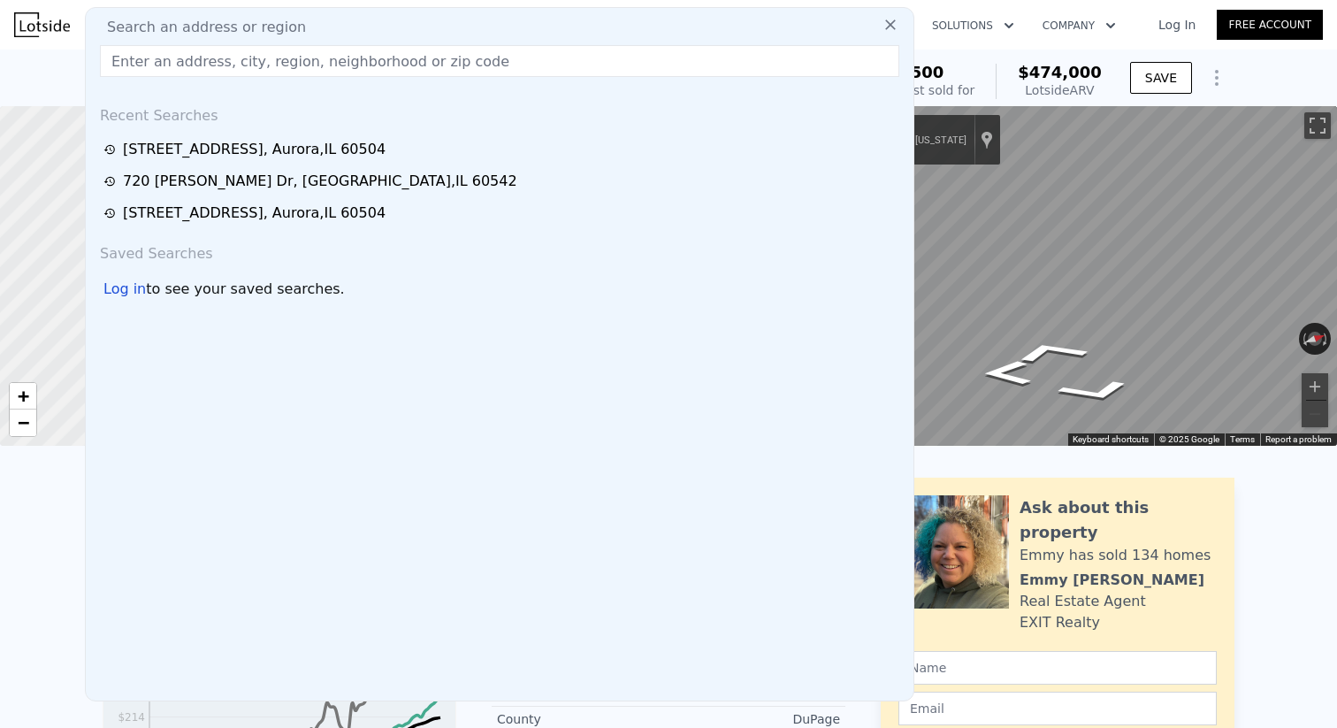
click at [50, 78] on div "[STREET_ADDRESS] Sold [DATE] for $443,500 (~ARV $474k ) $443,500 Off Market, la…" at bounding box center [668, 78] width 1337 height 57
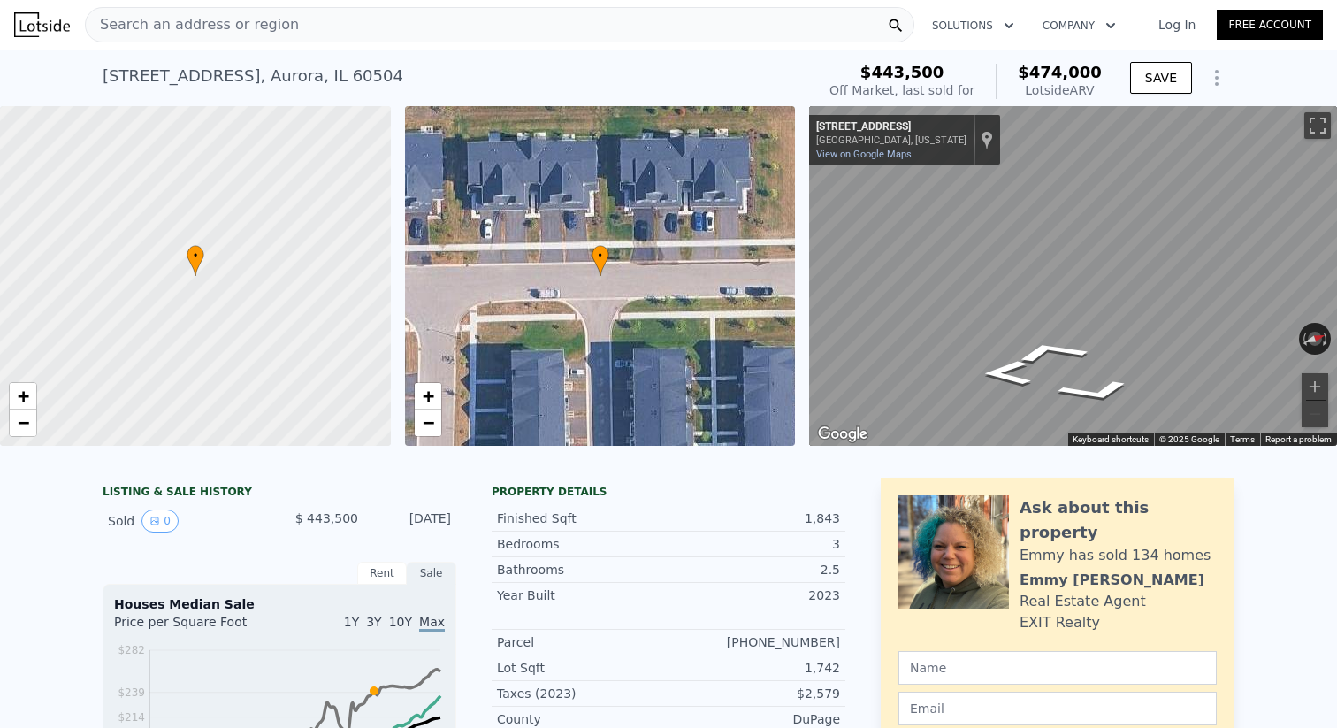
click at [241, 23] on span "Search an address or region" at bounding box center [192, 24] width 213 height 21
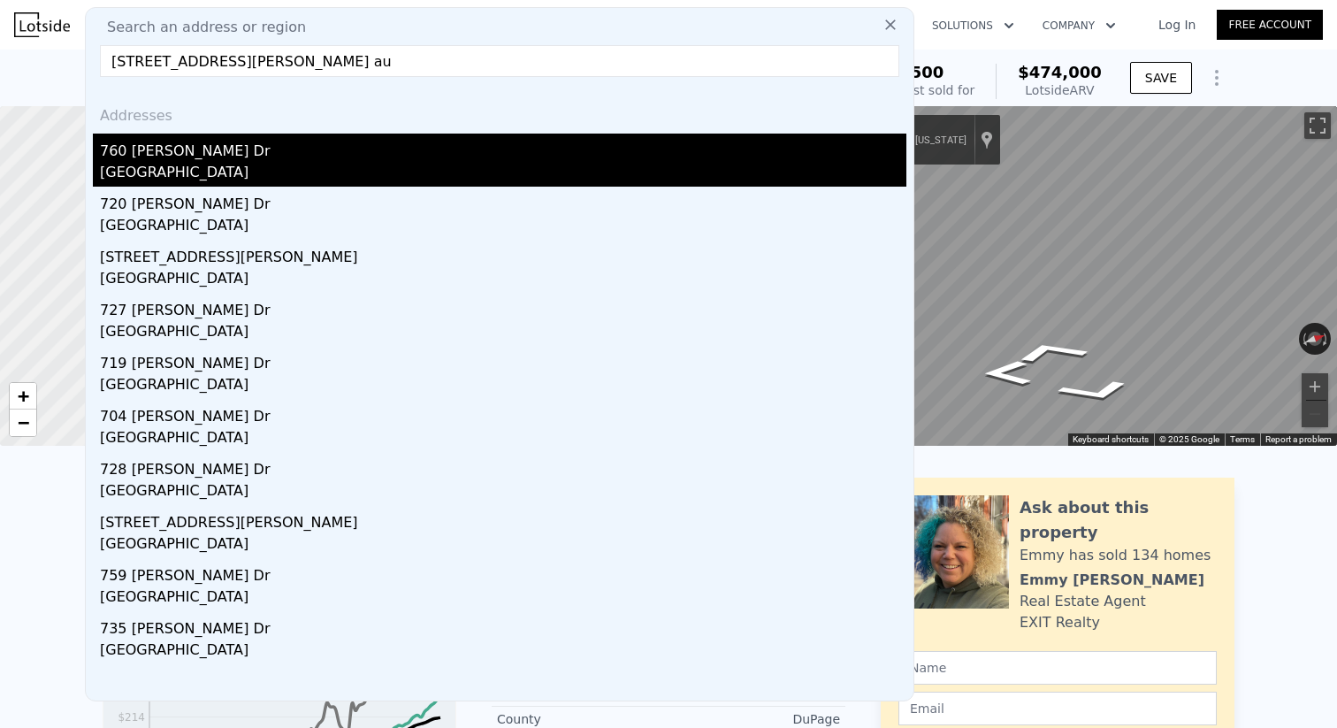
type input "[STREET_ADDRESS][PERSON_NAME] au"
click at [229, 164] on div "[GEOGRAPHIC_DATA]" at bounding box center [503, 174] width 807 height 25
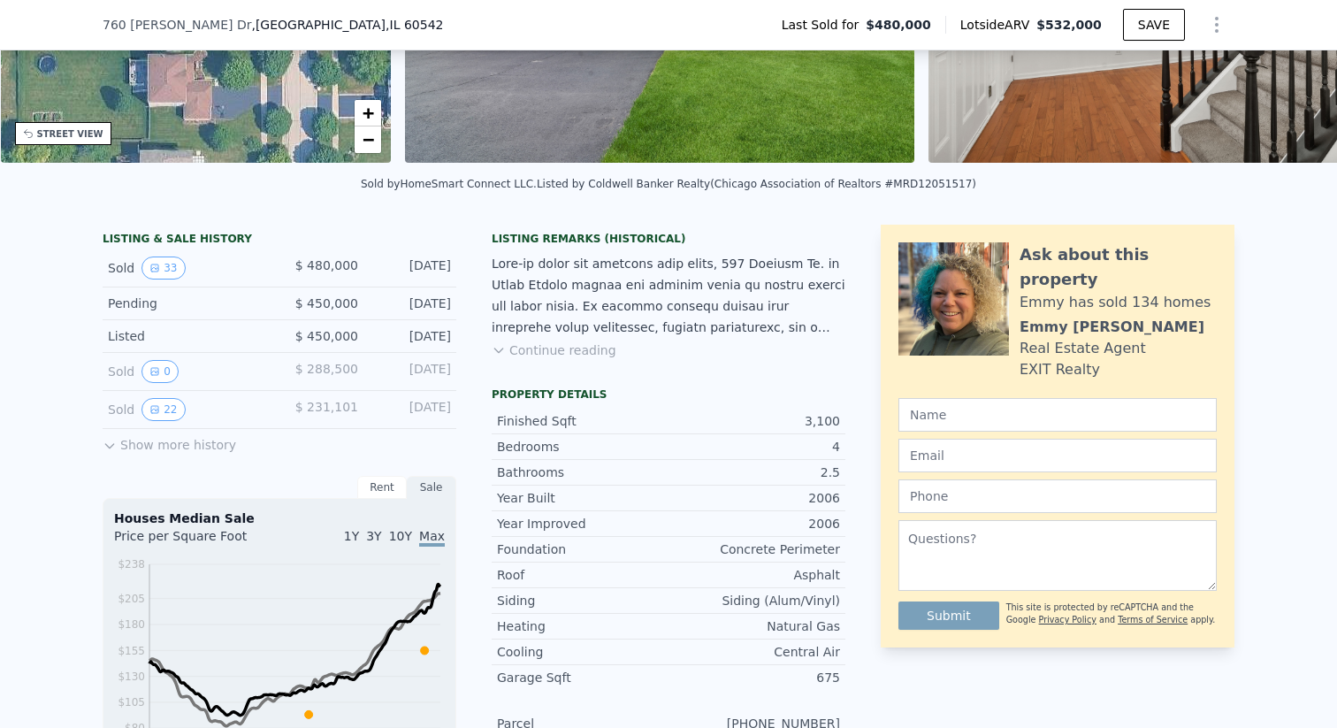
scroll to position [270, 0]
